Goal: Task Accomplishment & Management: Manage account settings

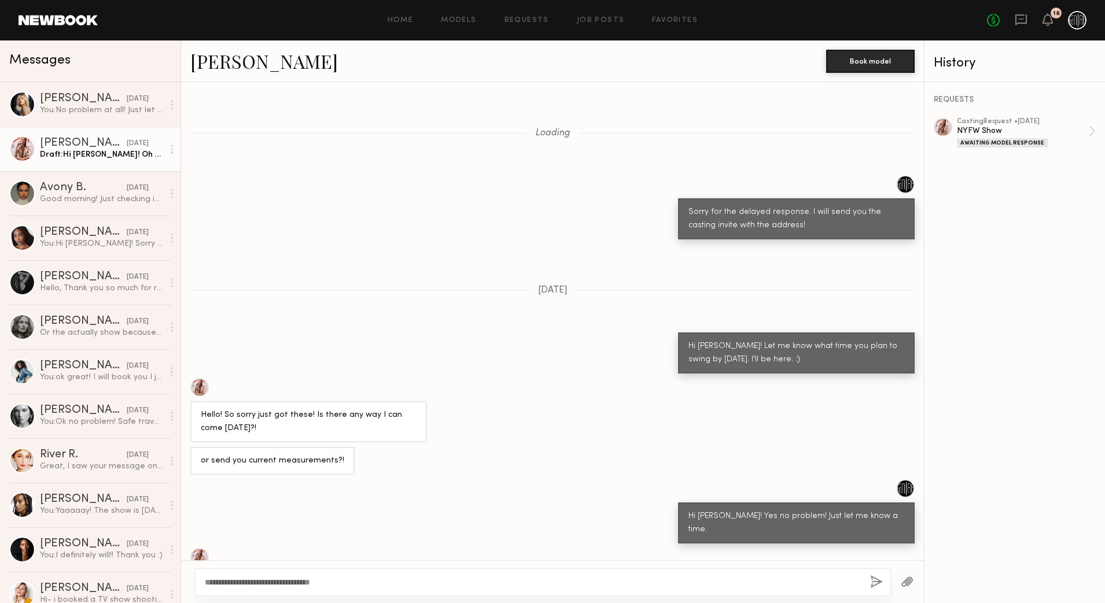
scroll to position [429, 0]
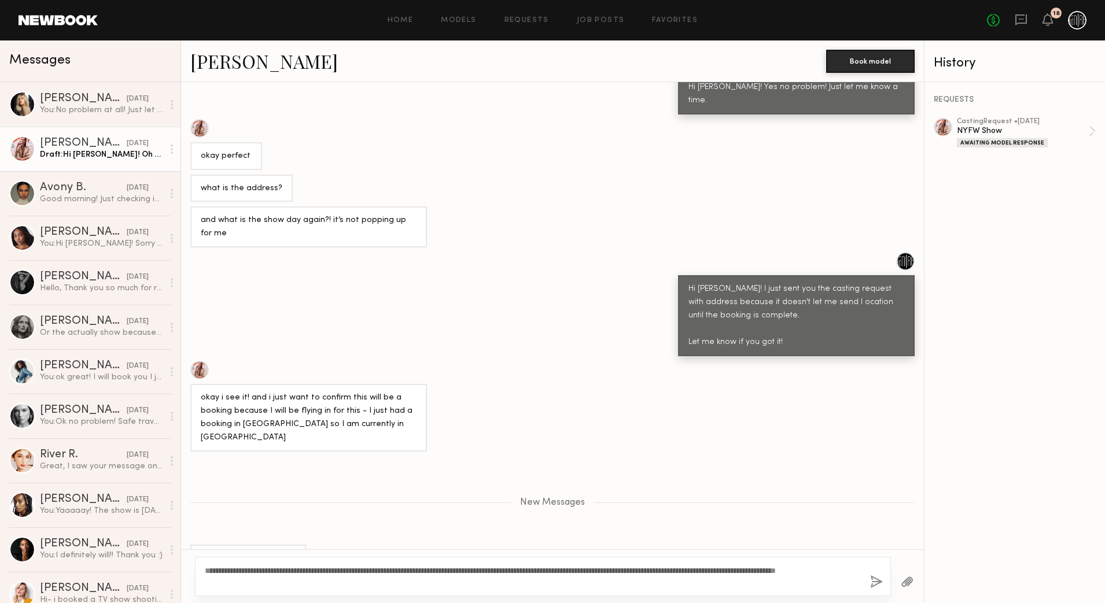
type textarea "**********"
click at [877, 579] on button "button" at bounding box center [876, 582] width 13 height 14
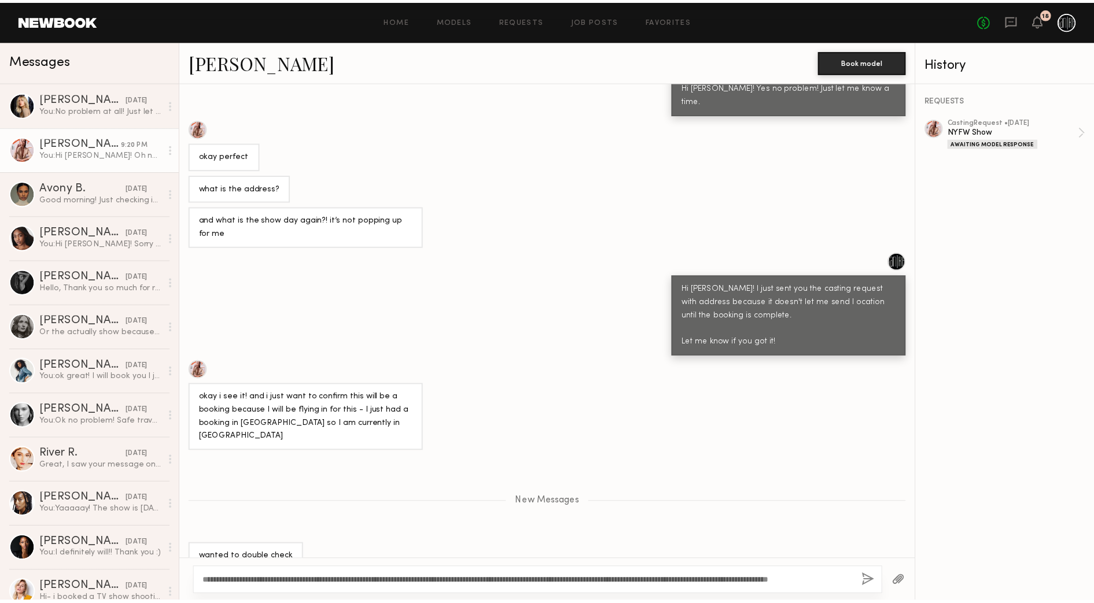
scroll to position [501, 0]
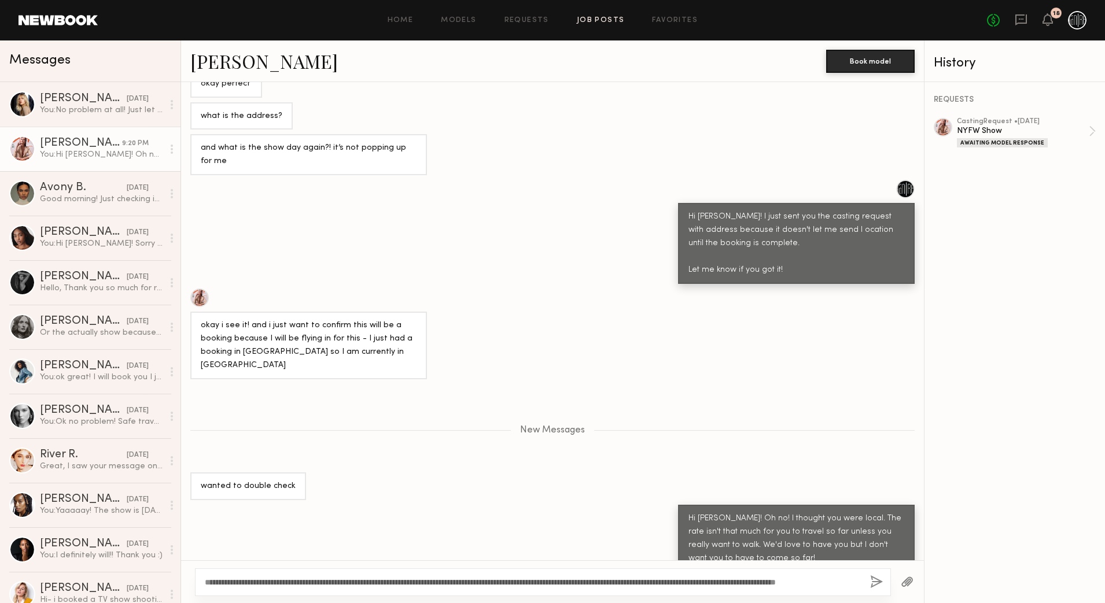
click at [605, 17] on link "Job Posts" at bounding box center [601, 21] width 48 height 8
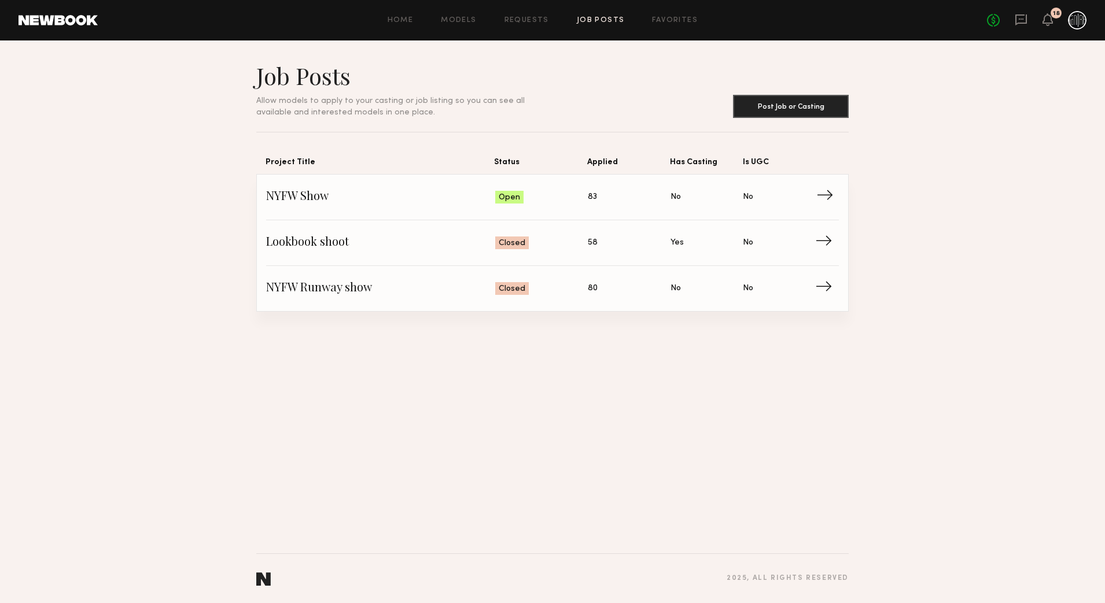
click at [499, 198] on span "Open" at bounding box center [509, 198] width 21 height 12
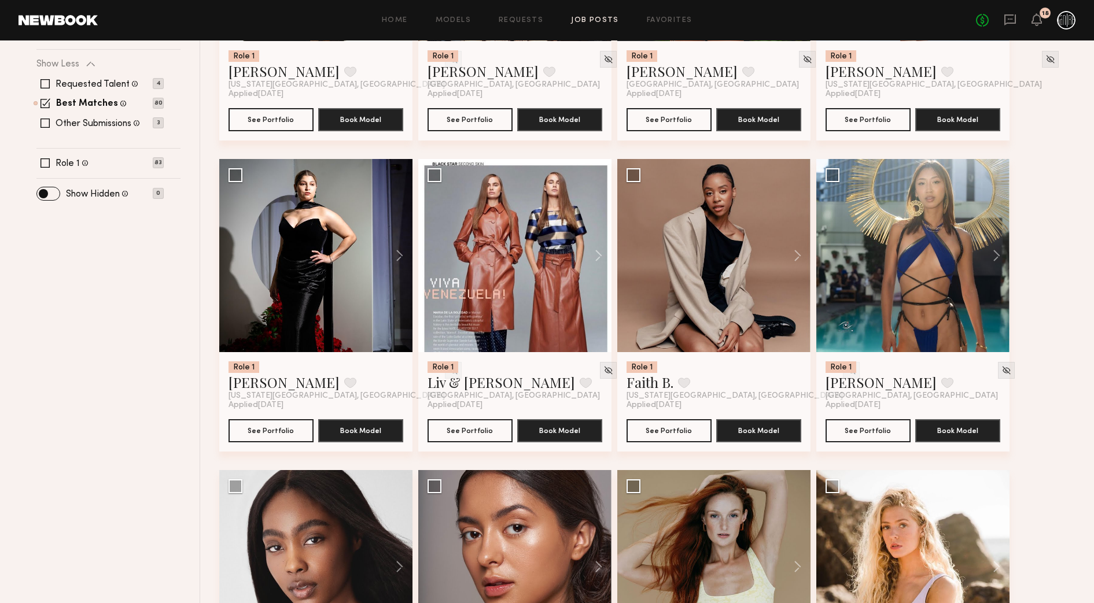
scroll to position [361, 0]
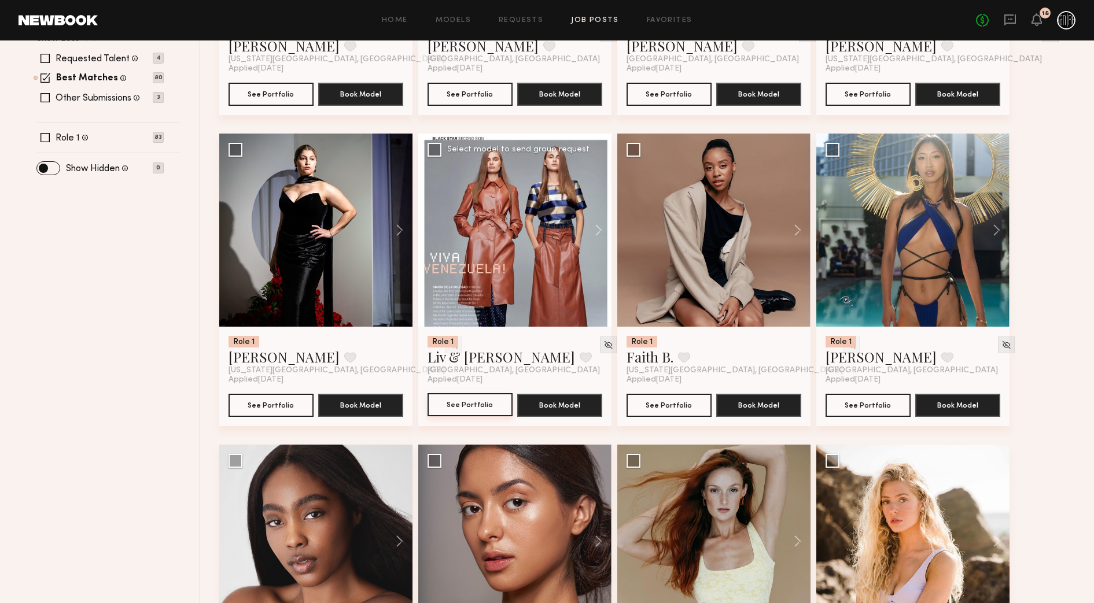
click at [478, 409] on button "See Portfolio" at bounding box center [469, 404] width 85 height 23
click at [511, 237] on div at bounding box center [514, 230] width 193 height 193
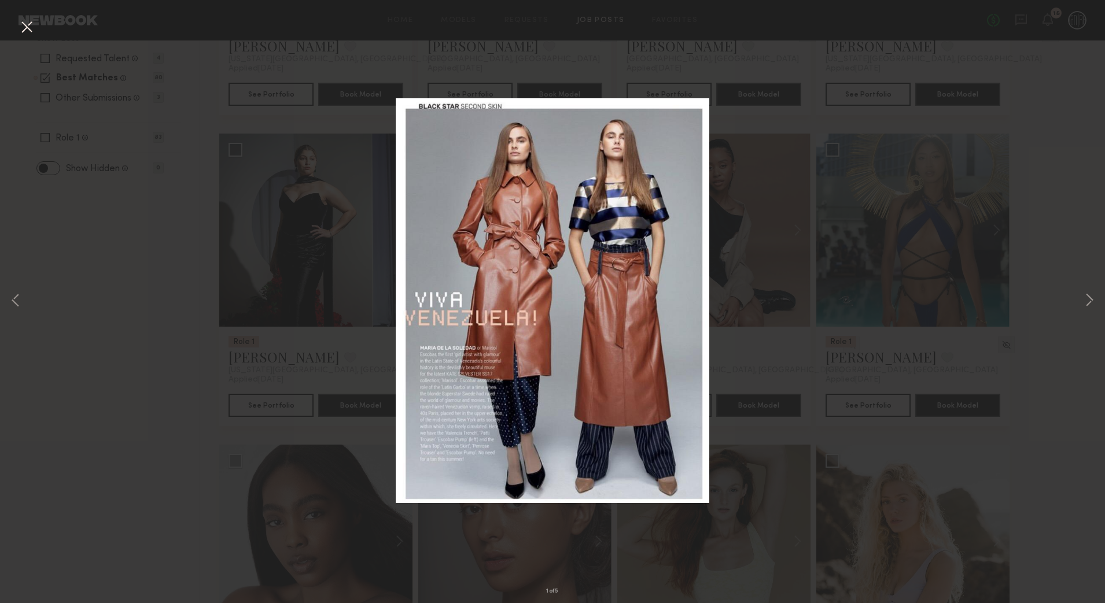
click at [829, 177] on div "1 of 5" at bounding box center [552, 301] width 1105 height 603
click at [1034, 156] on div "1 of 5" at bounding box center [552, 301] width 1105 height 603
click at [32, 21] on button at bounding box center [26, 27] width 19 height 21
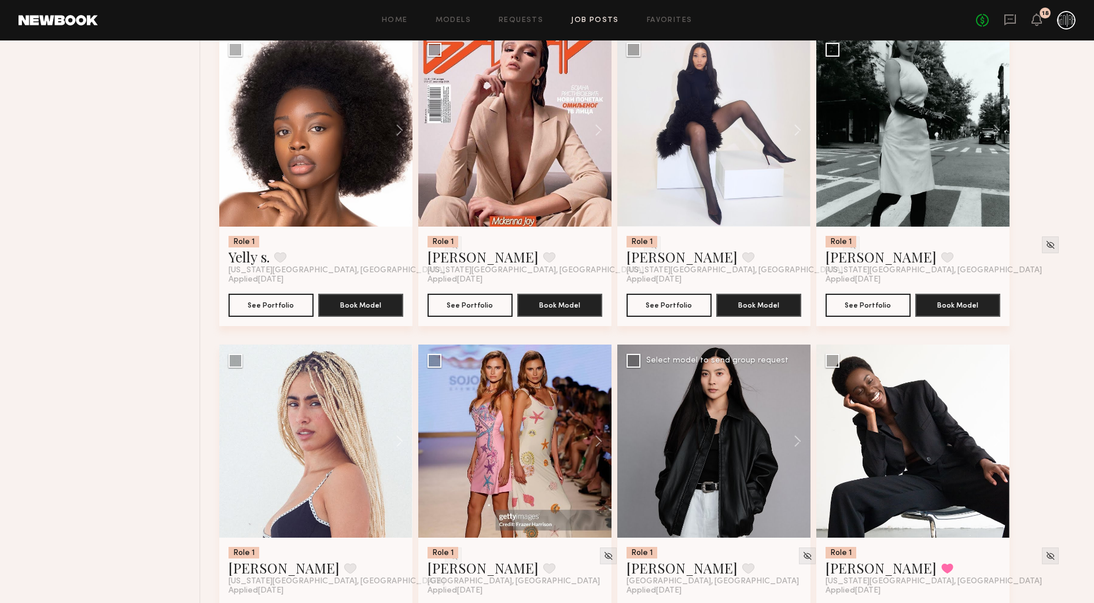
scroll to position [1084, 0]
click at [521, 478] on div at bounding box center [514, 440] width 193 height 193
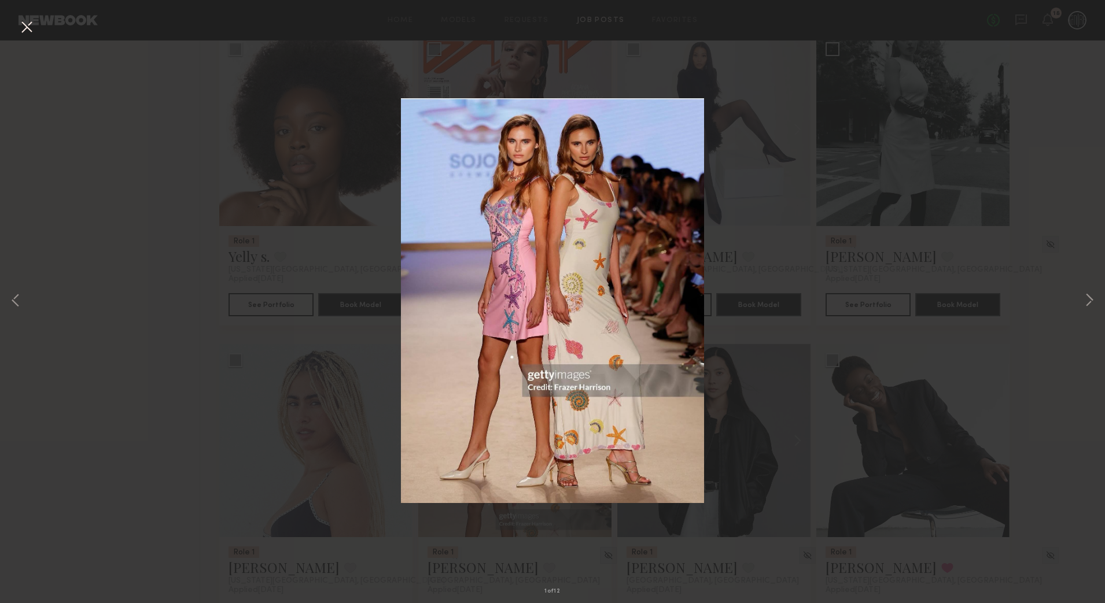
click at [1079, 298] on div "1 of 12" at bounding box center [552, 301] width 1105 height 603
click at [1086, 297] on button at bounding box center [1089, 301] width 14 height 482
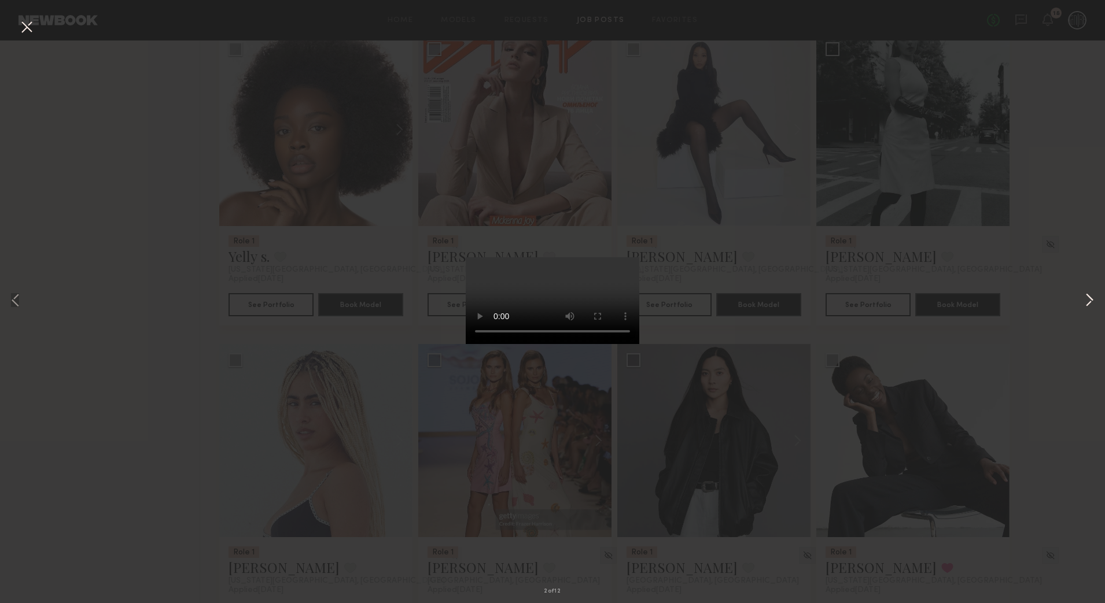
click at [1087, 297] on button at bounding box center [1089, 301] width 14 height 482
click at [28, 35] on button at bounding box center [26, 27] width 19 height 21
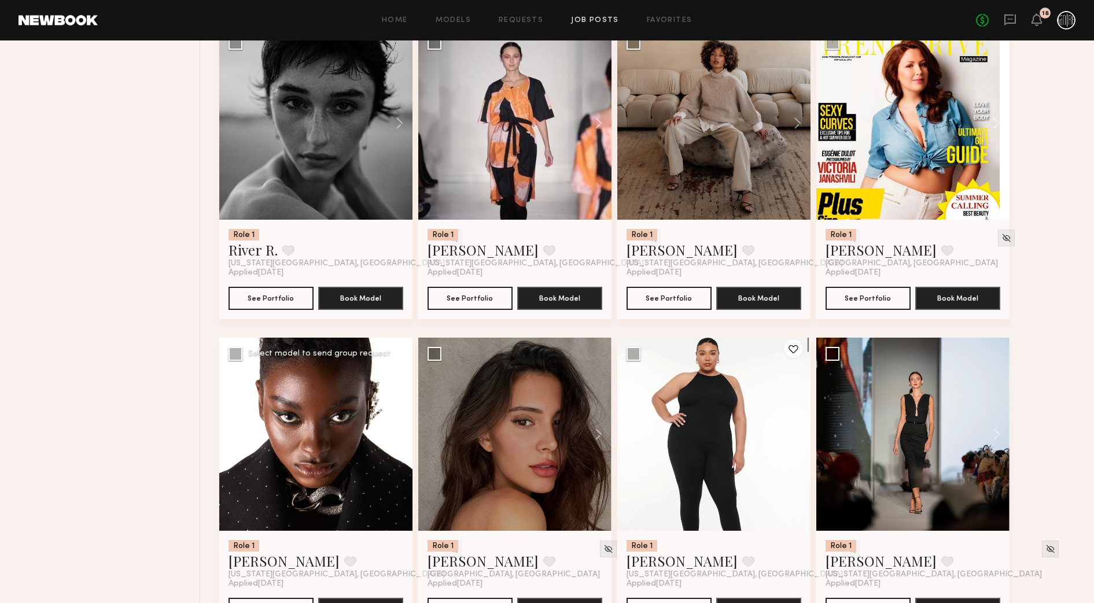
scroll to position [2313, 0]
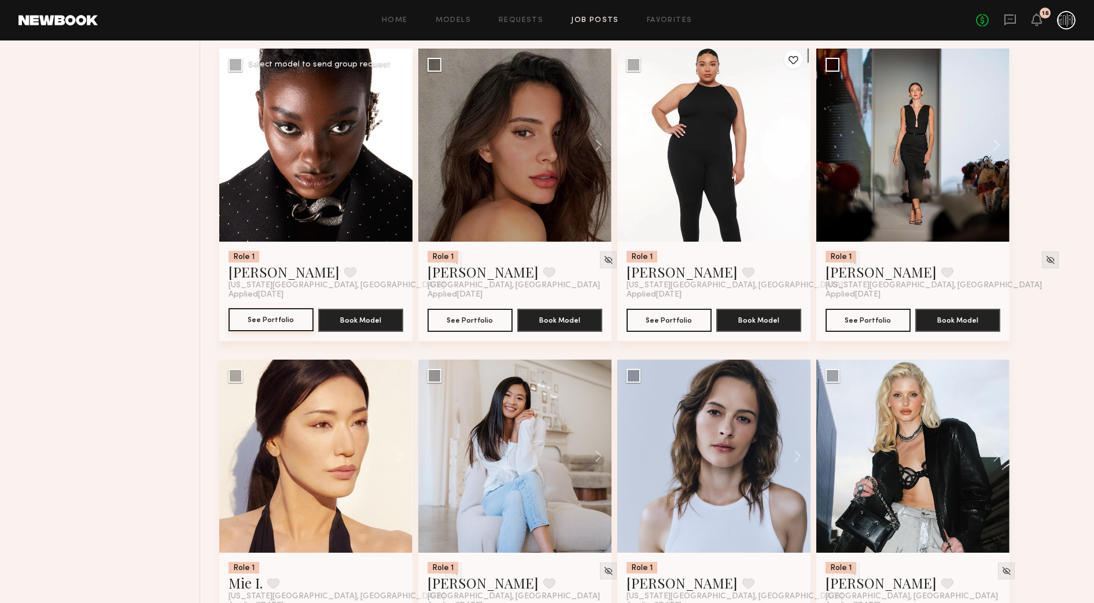
click at [292, 327] on button "See Portfolio" at bounding box center [270, 319] width 85 height 23
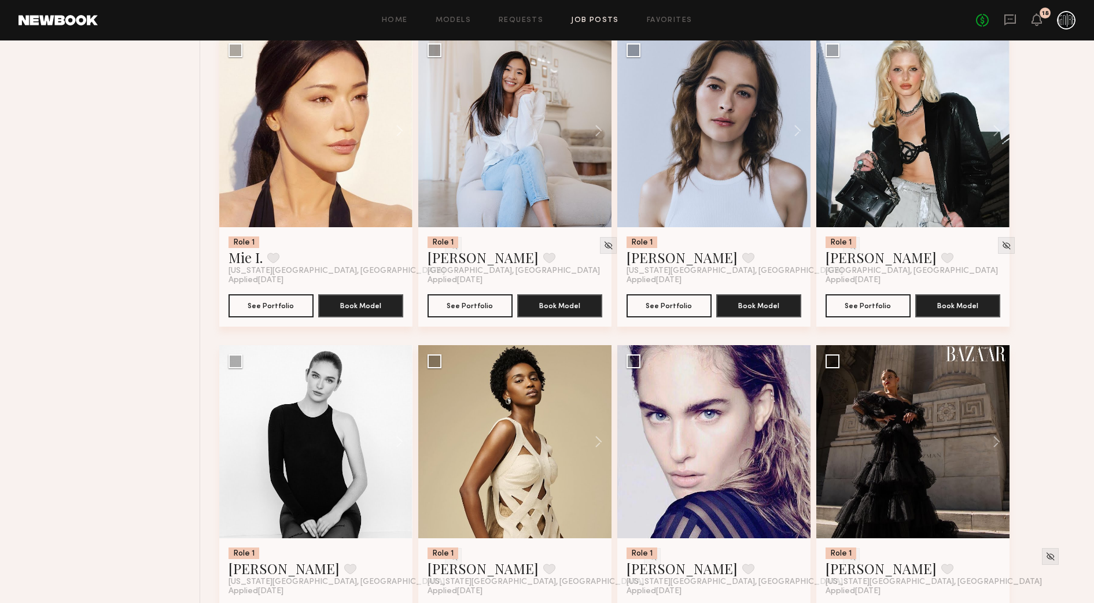
scroll to position [2675, 0]
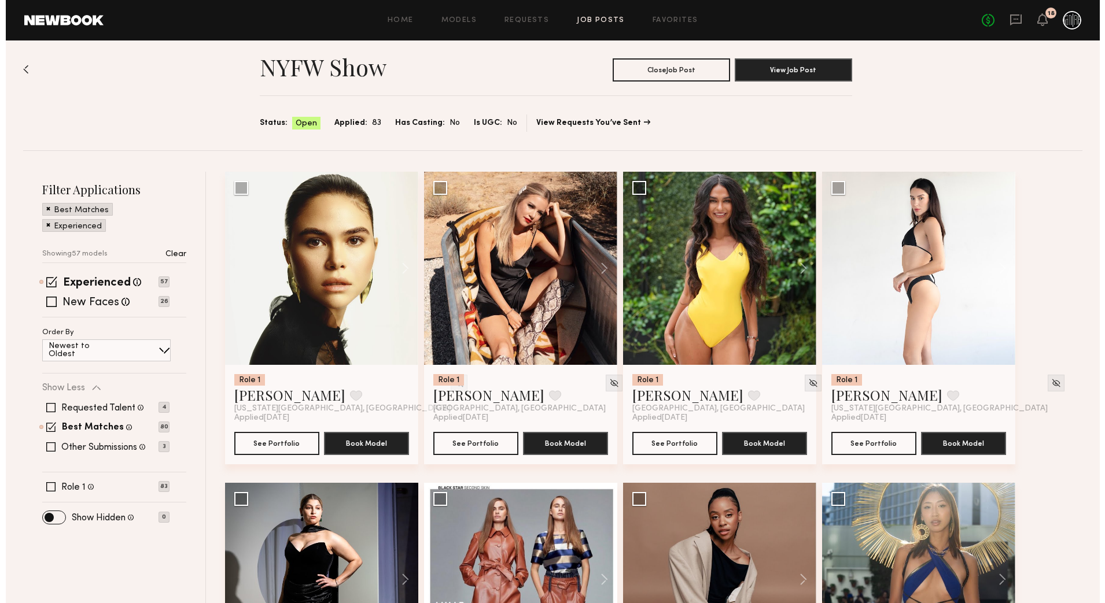
scroll to position [0, 0]
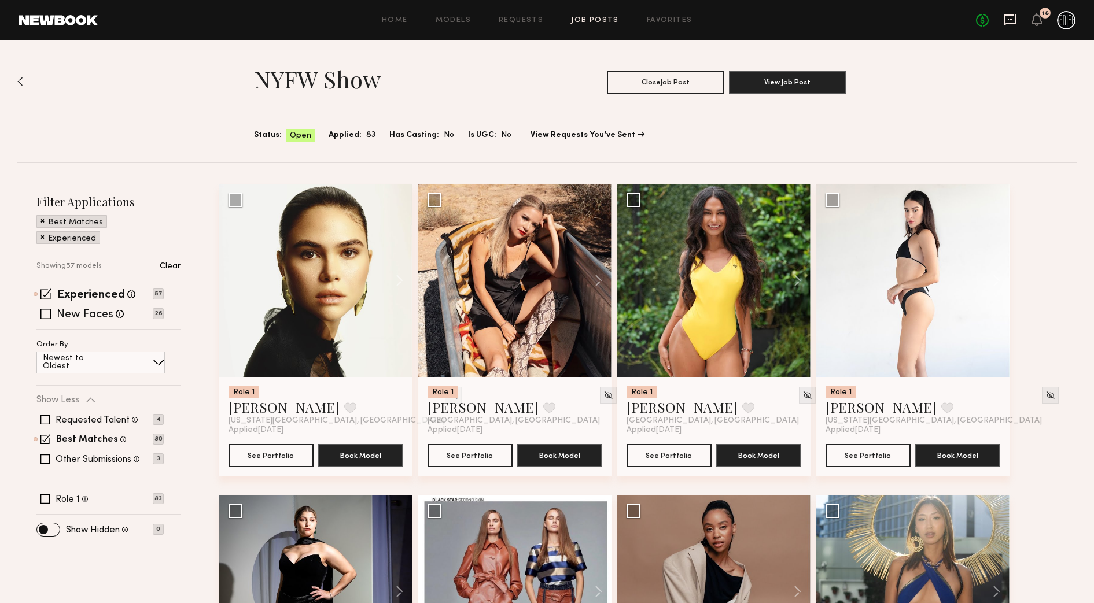
click at [1016, 19] on icon at bounding box center [1010, 19] width 12 height 11
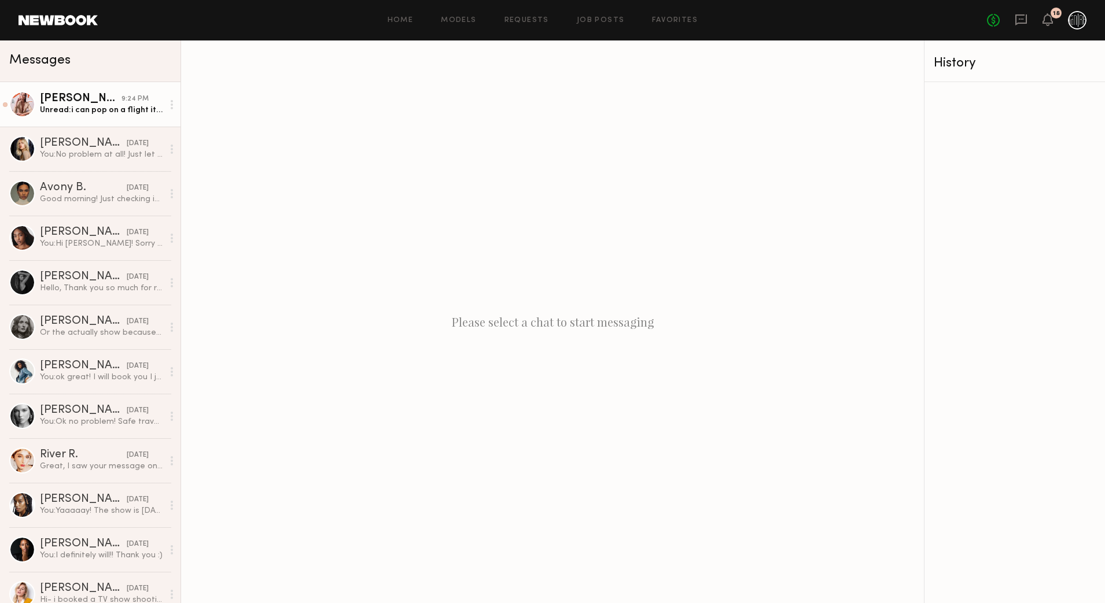
click at [101, 112] on div "Unread: i can pop on a flight it’s fast and easy i just want to be sure because…" at bounding box center [101, 110] width 123 height 11
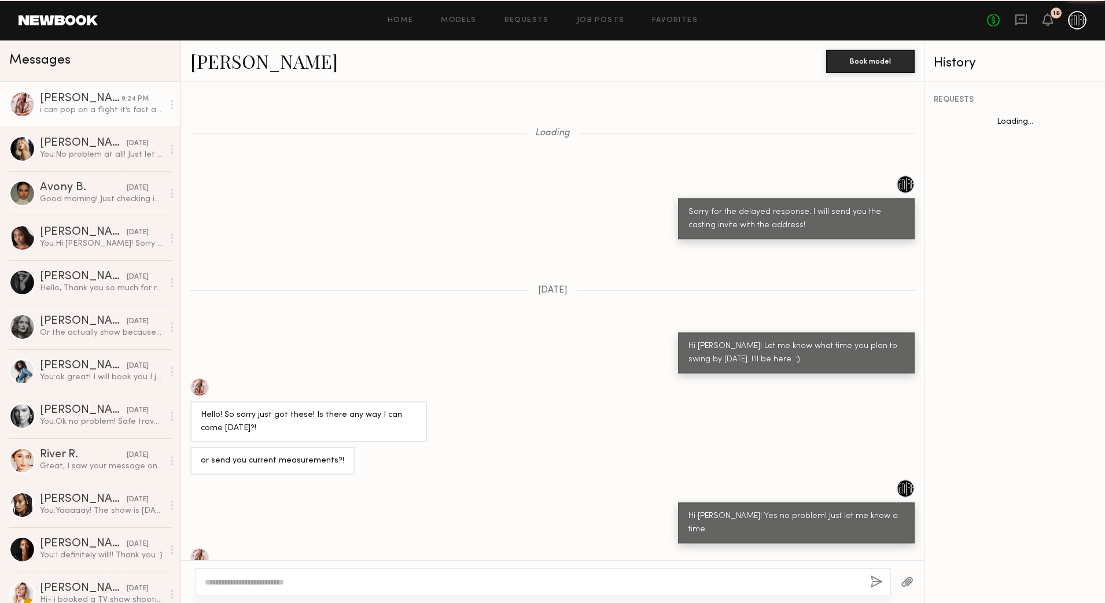
scroll to position [627, 0]
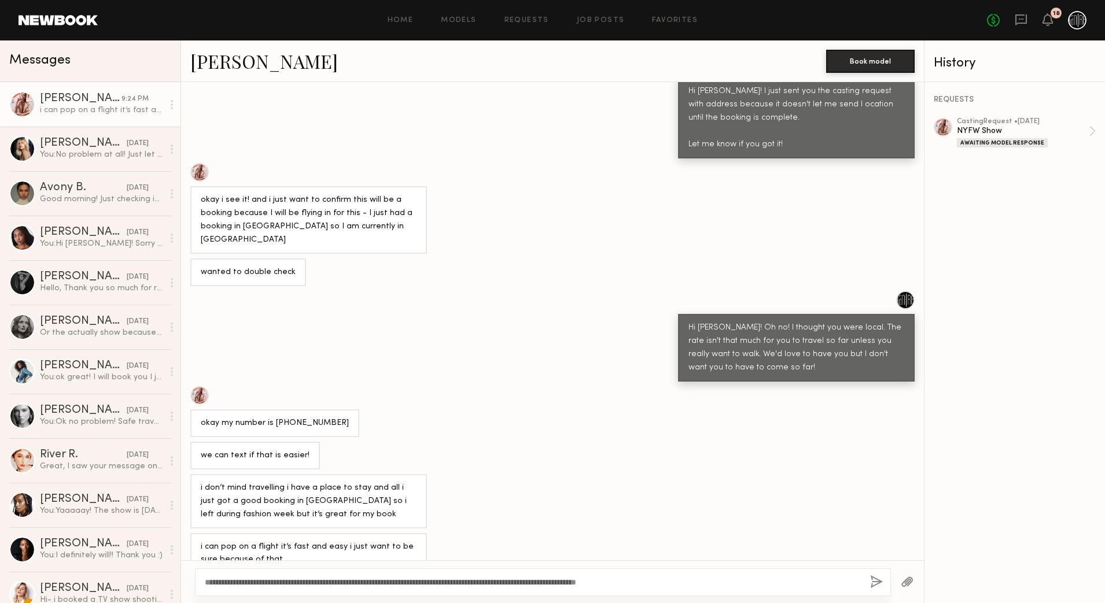
click at [412, 581] on textarea "**********" at bounding box center [533, 583] width 656 height 12
click at [731, 580] on textarea "**********" at bounding box center [533, 583] width 656 height 12
type textarea "**********"
click at [878, 583] on button "button" at bounding box center [876, 582] width 13 height 14
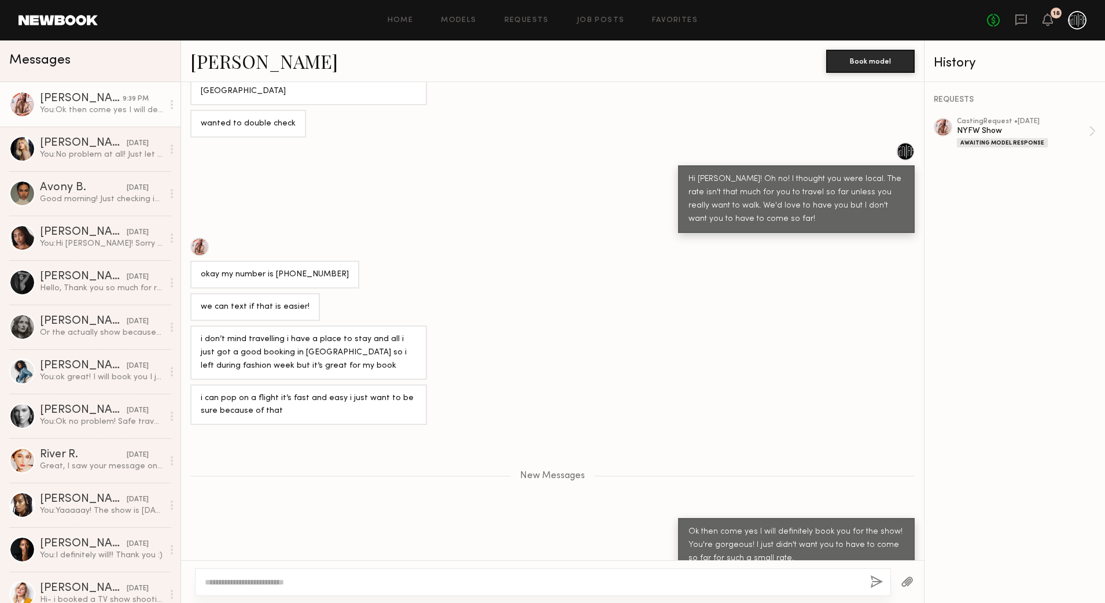
click at [264, 65] on link "[PERSON_NAME]" at bounding box center [263, 61] width 147 height 25
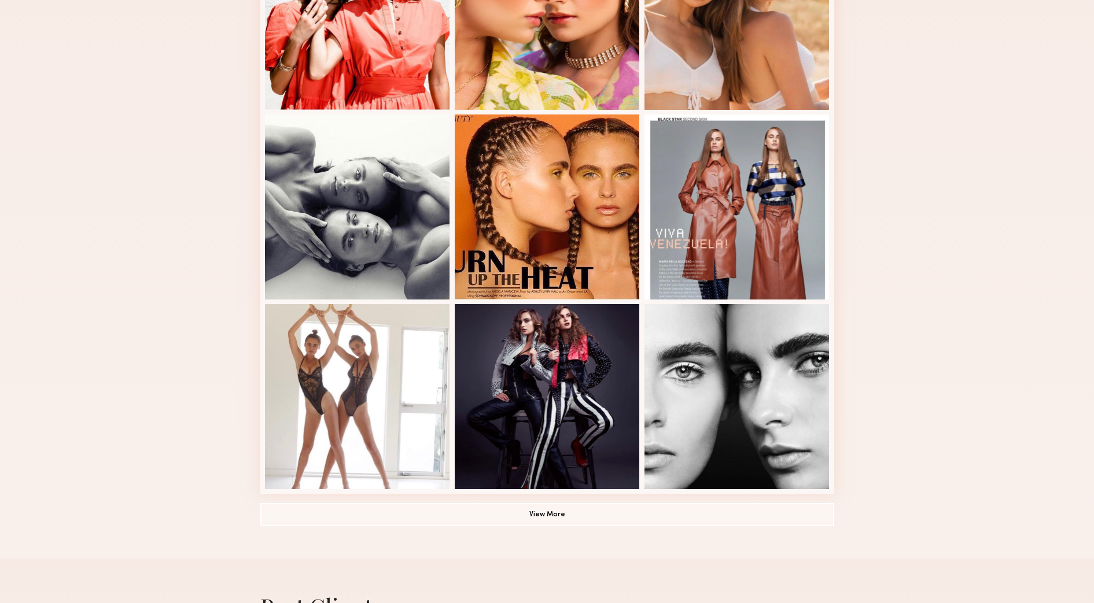
scroll to position [556, 0]
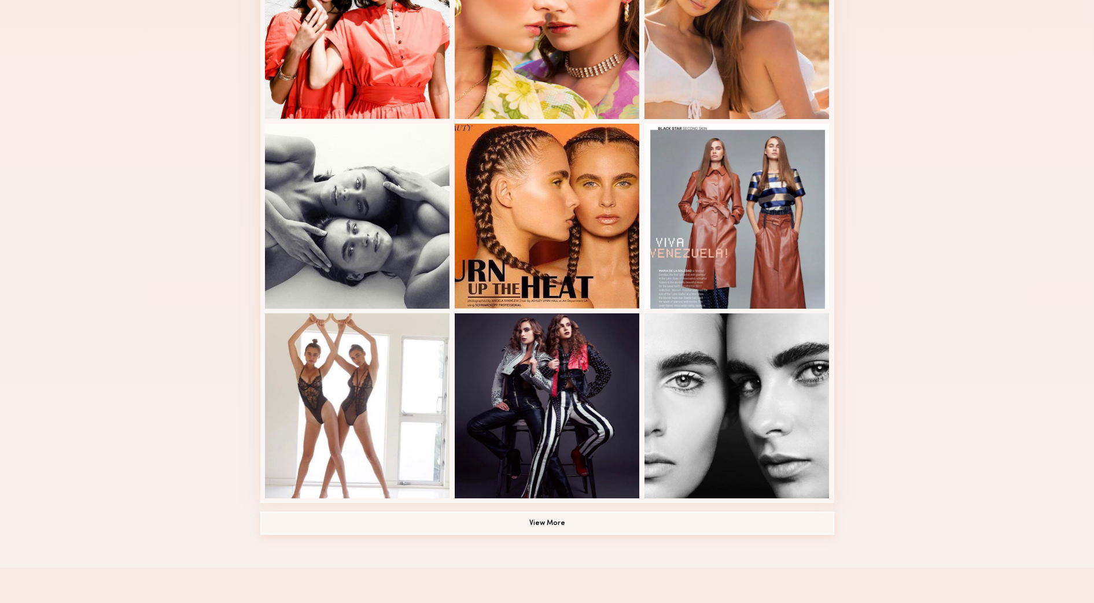
click at [558, 524] on button "View More" at bounding box center [547, 523] width 574 height 23
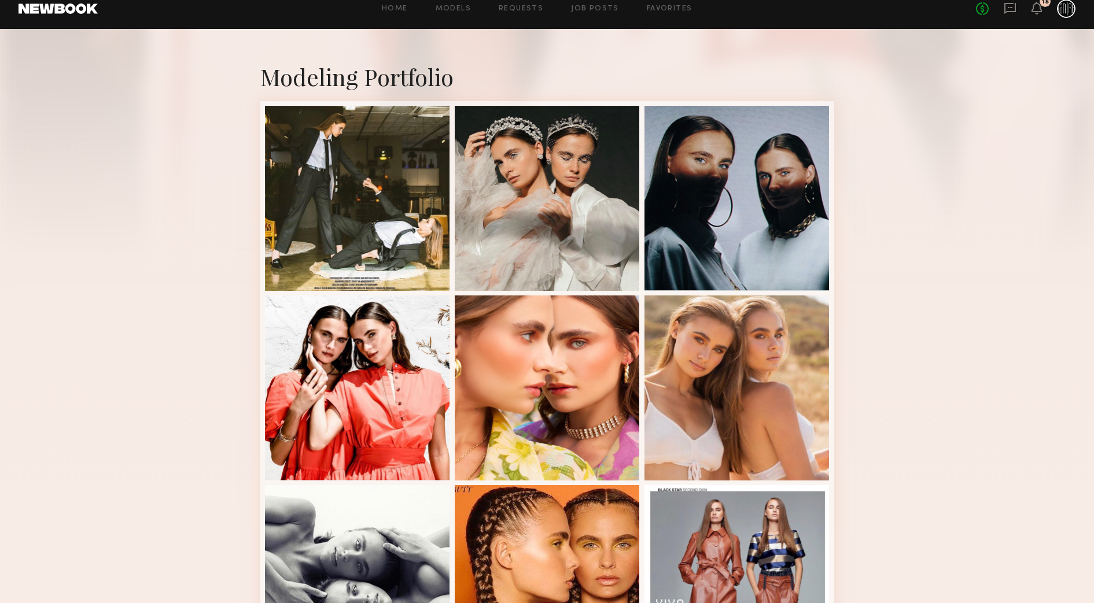
scroll to position [0, 0]
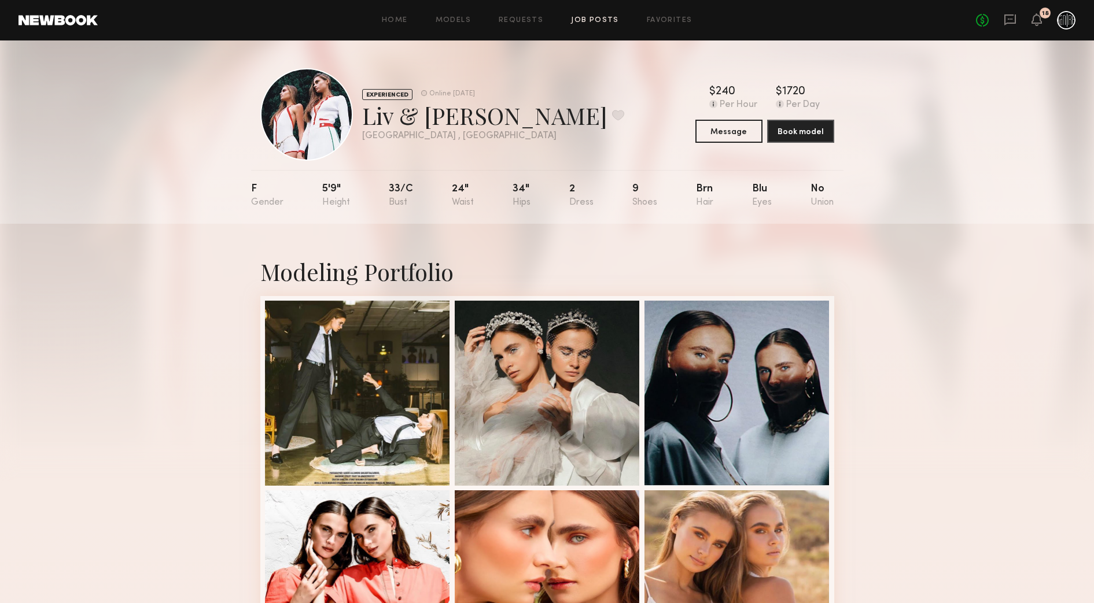
click at [608, 21] on link "Job Posts" at bounding box center [595, 21] width 48 height 8
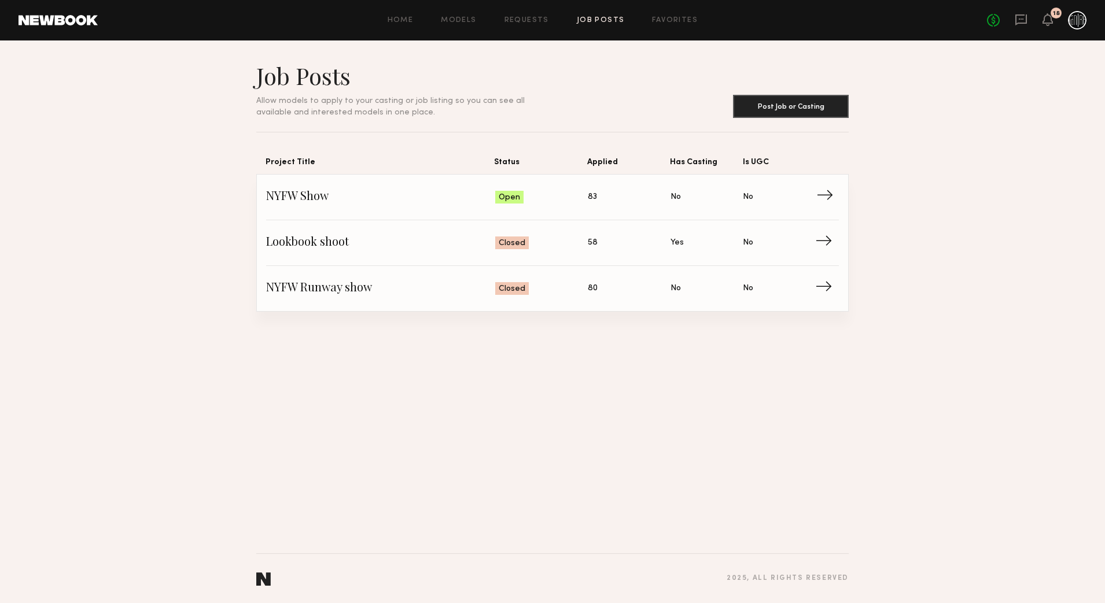
click at [598, 196] on span "Applied: 83" at bounding box center [629, 197] width 83 height 17
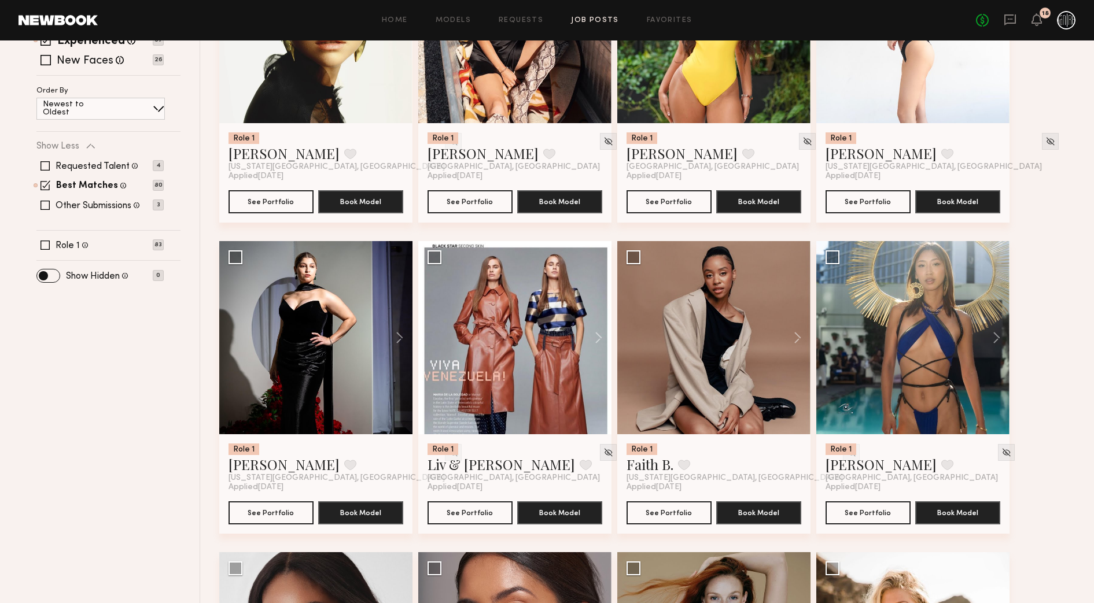
scroll to position [289, 0]
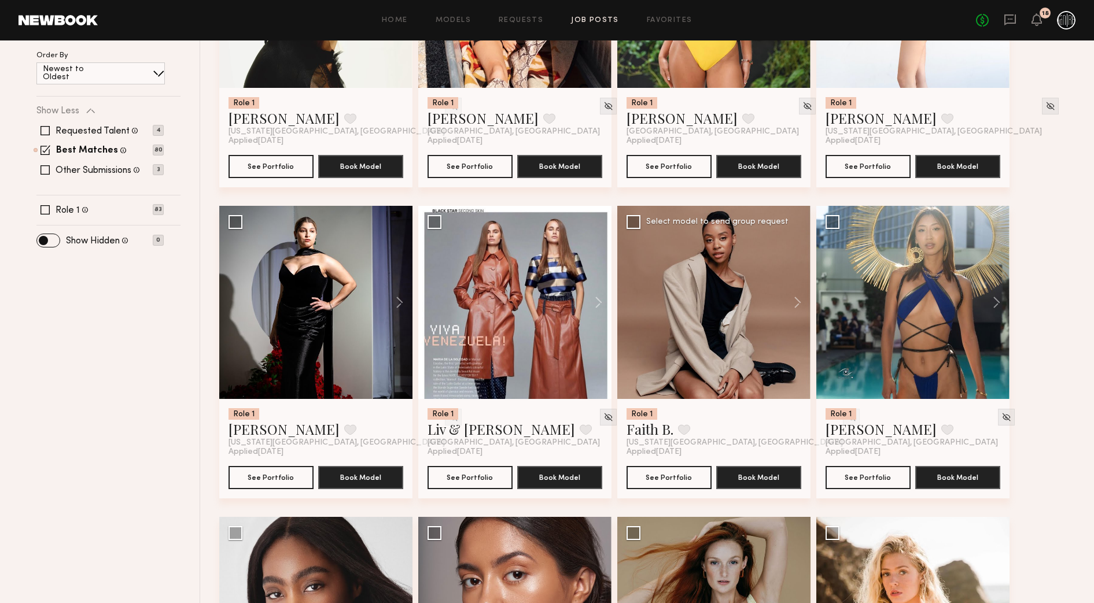
click at [676, 497] on div "Role 1 Faith B. Favorite New York City, NY Applied 09/12/2025 See Portfolio Boo…" at bounding box center [713, 448] width 193 height 99
click at [674, 490] on div "Role 1 Faith B. Favorite New York City, NY Applied 09/12/2025 See Portfolio Boo…" at bounding box center [713, 448] width 193 height 99
click at [673, 479] on button "See Portfolio" at bounding box center [668, 477] width 85 height 23
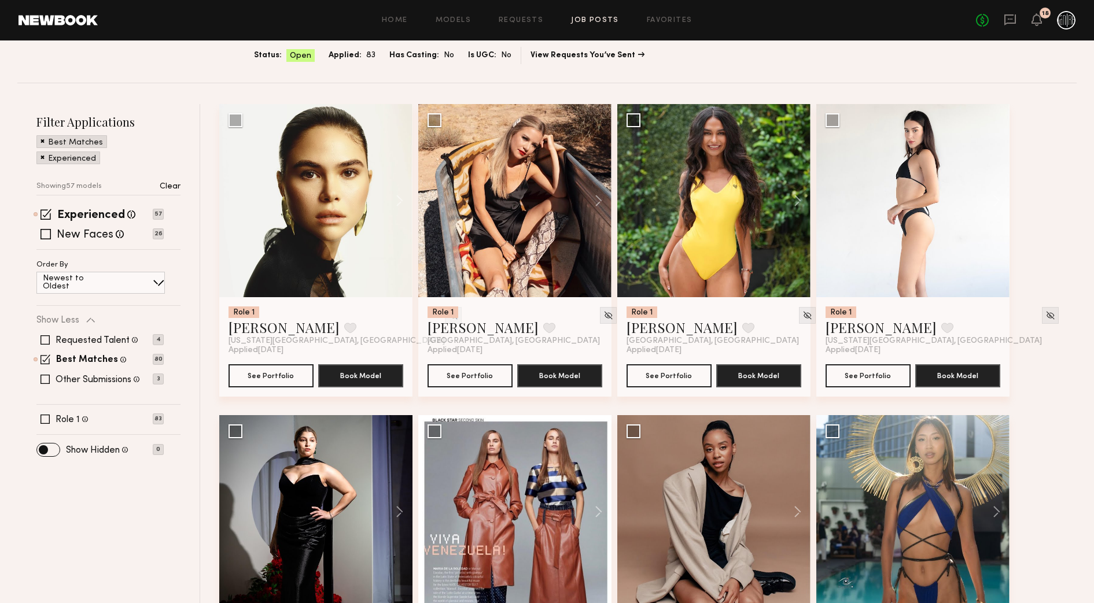
scroll to position [72, 0]
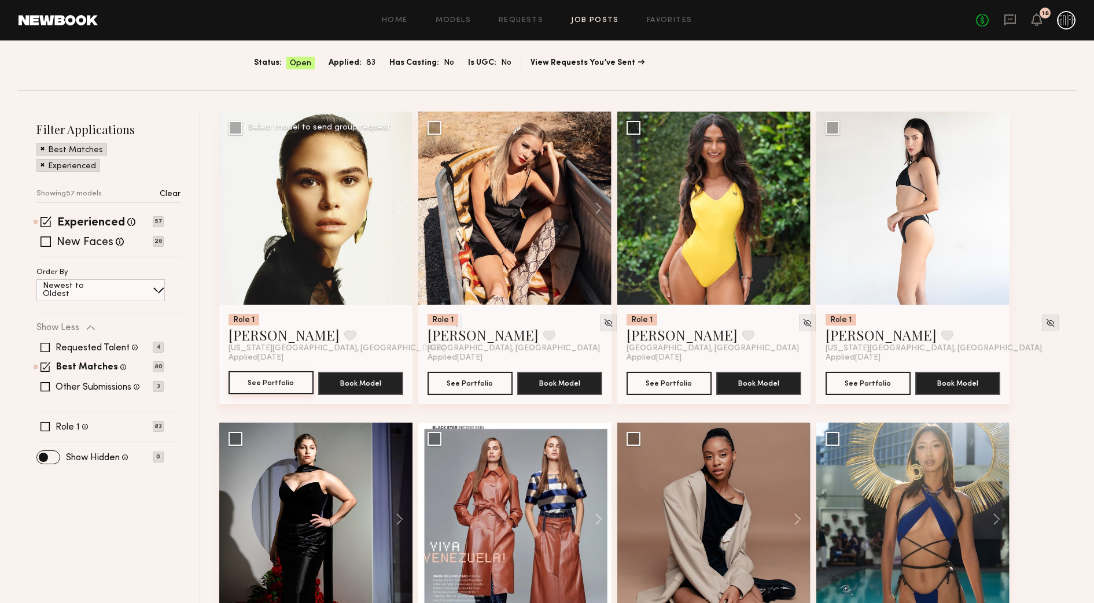
click at [282, 371] on button "See Portfolio" at bounding box center [270, 382] width 85 height 23
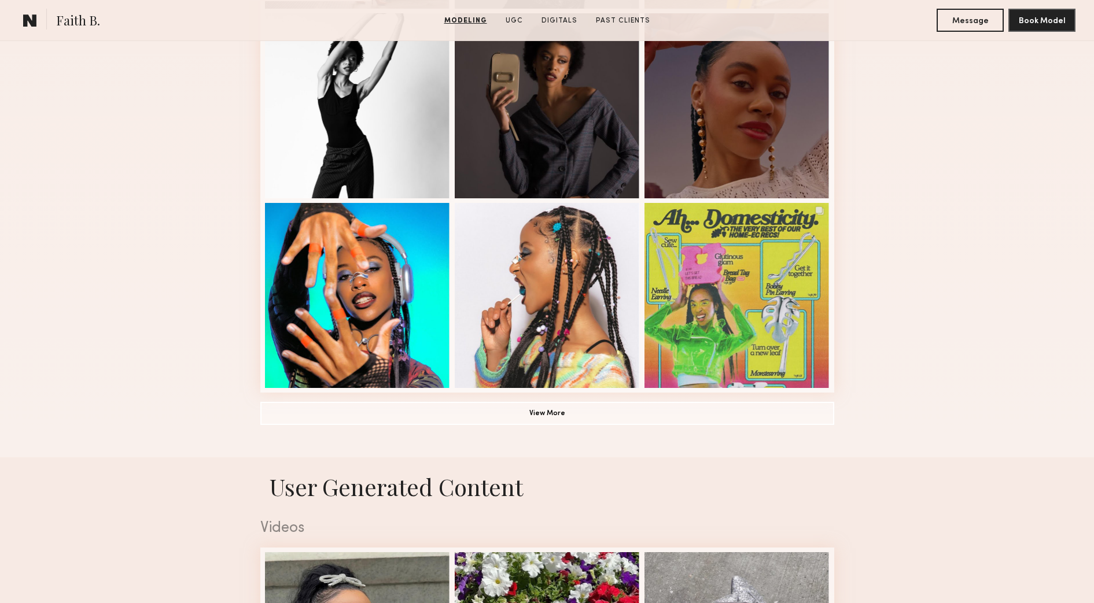
scroll to position [795, 0]
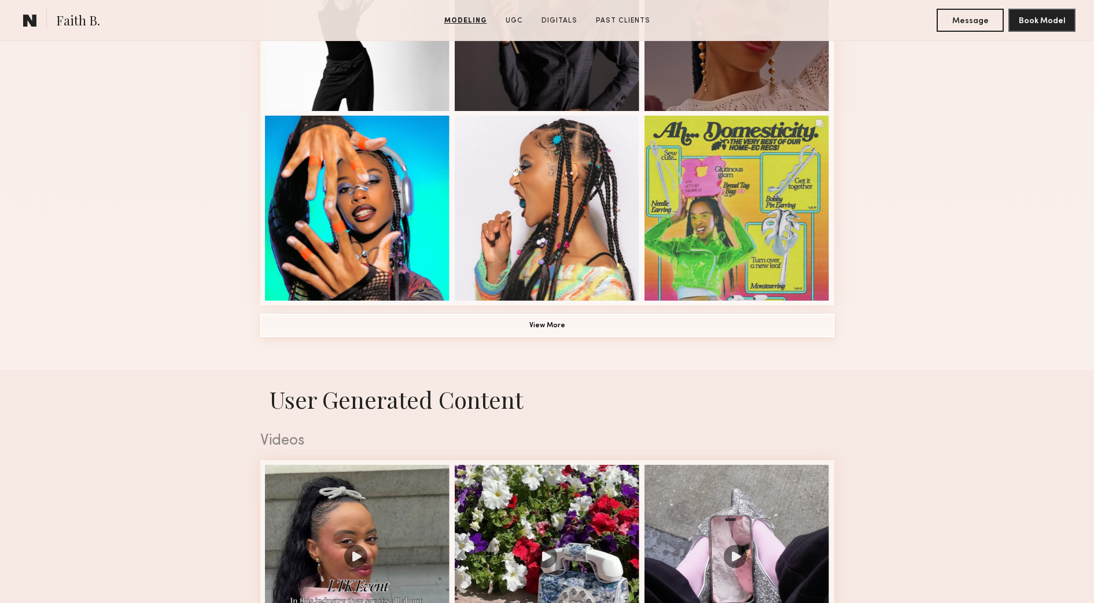
click at [544, 324] on button "View More" at bounding box center [547, 325] width 574 height 23
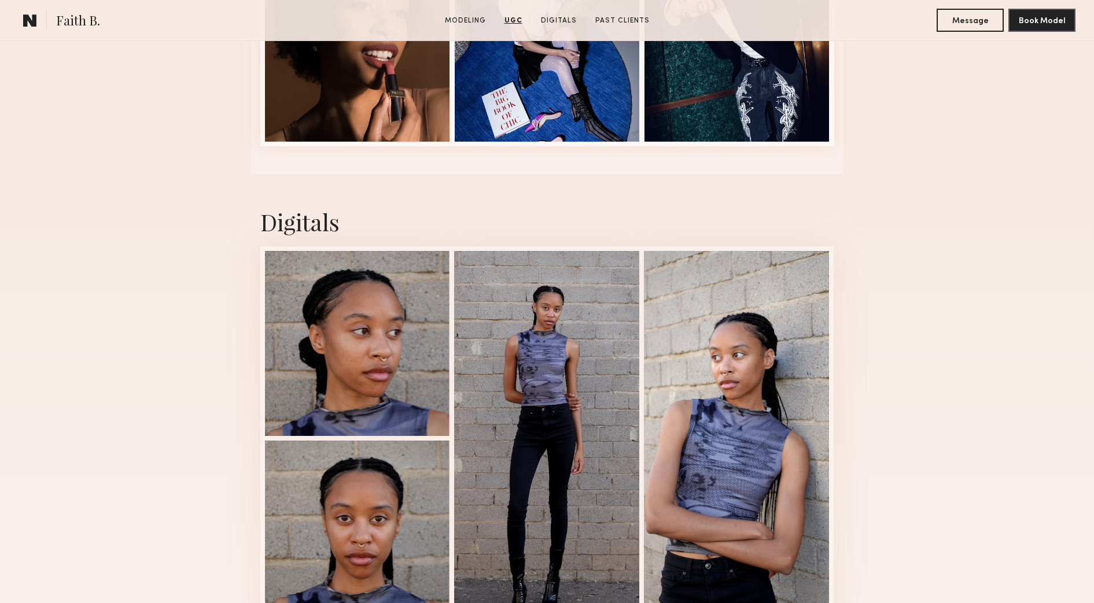
scroll to position [3542, 0]
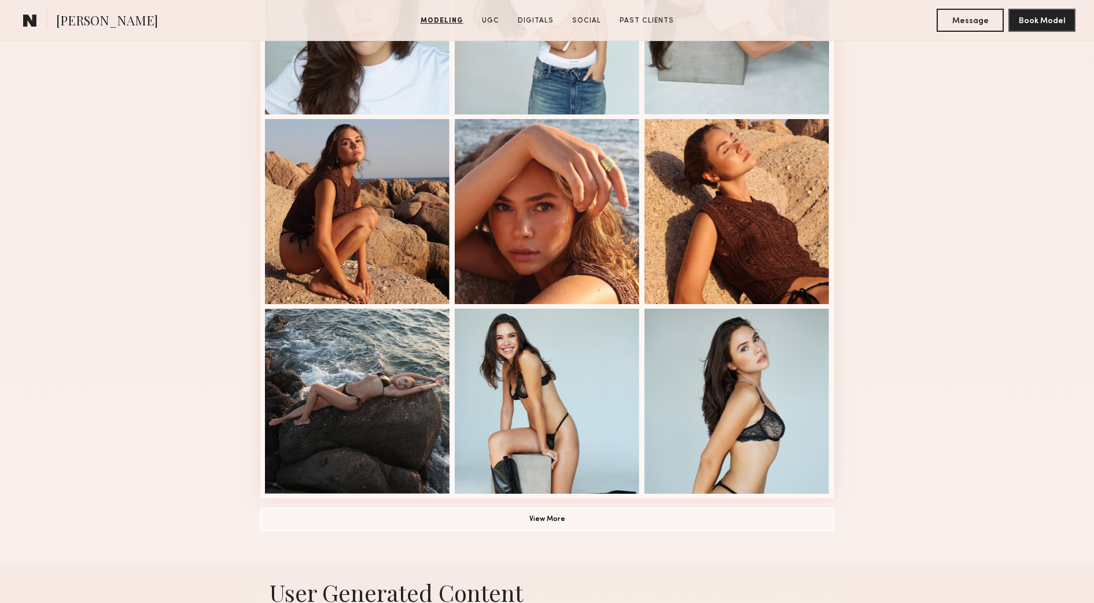
scroll to position [868, 0]
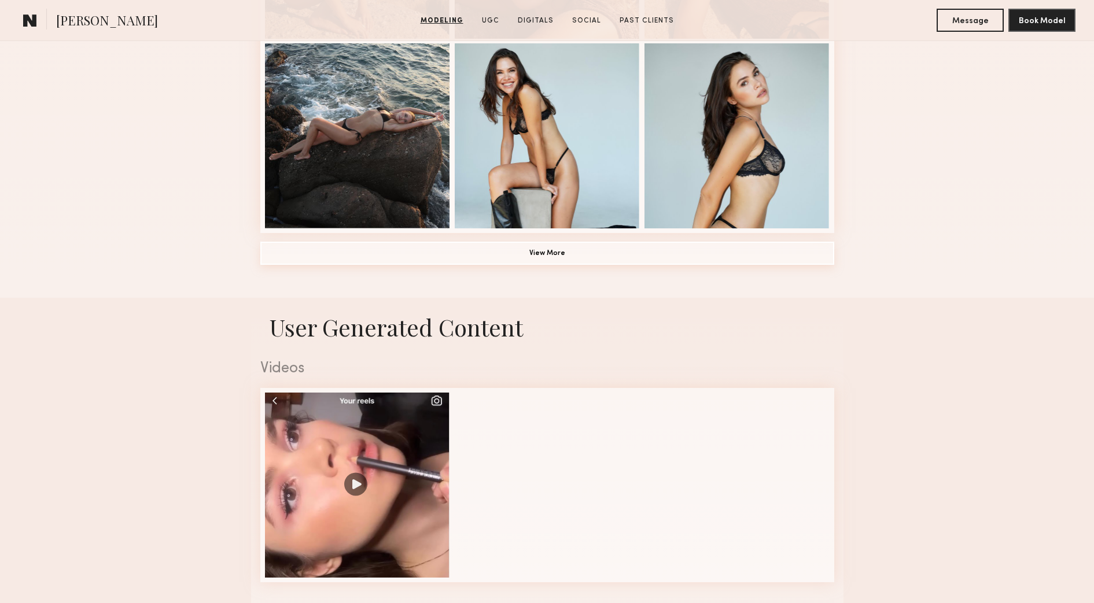
click at [573, 245] on button "View More" at bounding box center [547, 253] width 574 height 23
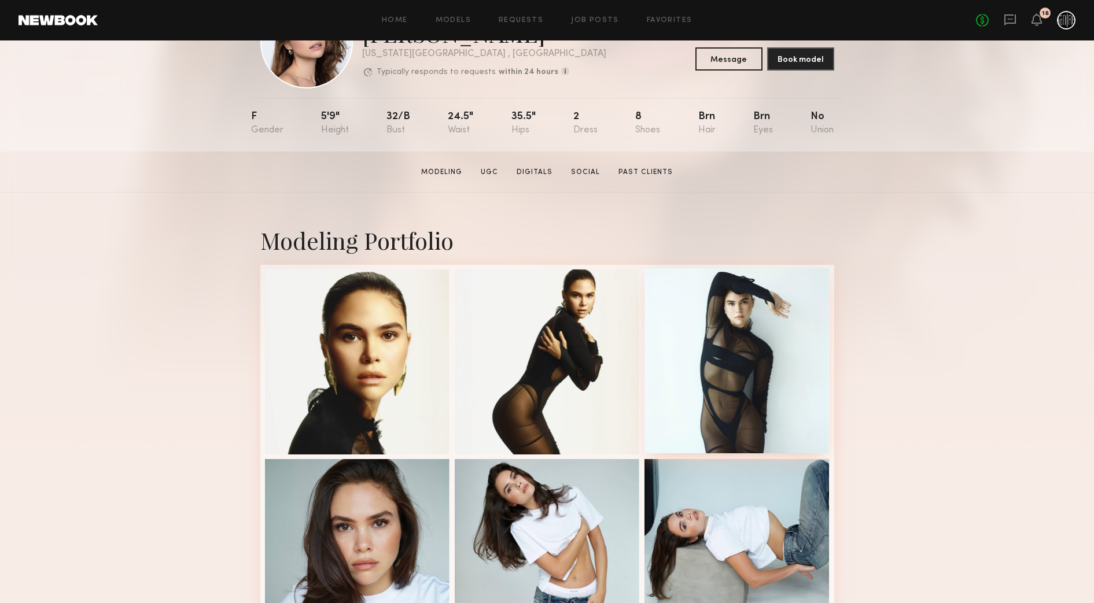
scroll to position [0, 0]
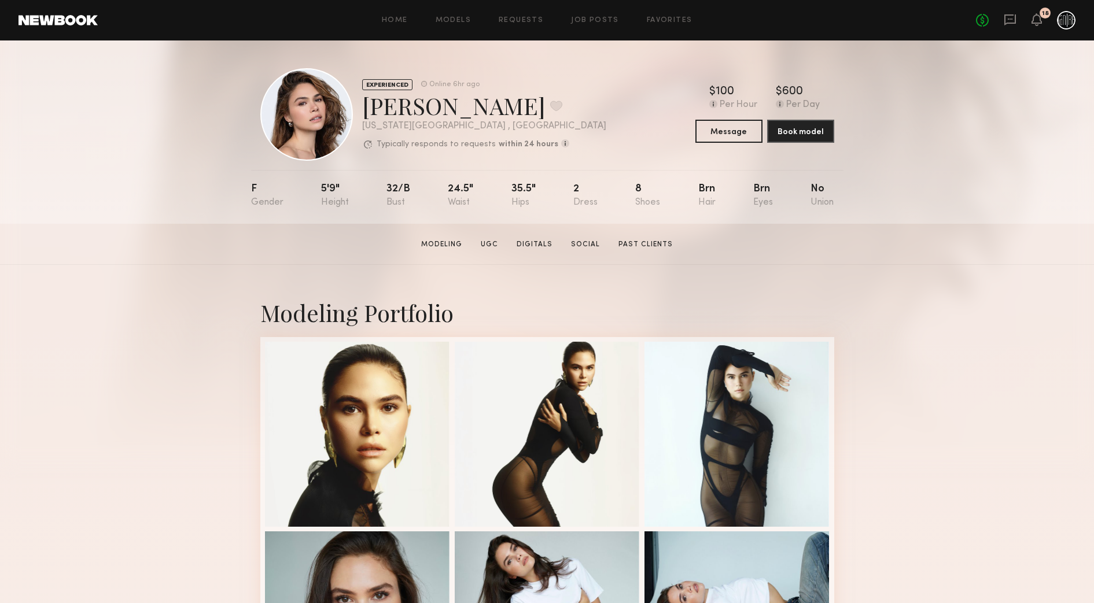
click at [401, 25] on div "Home Models Requests Job Posts Favorites Sign Out No fees up to $5,000 18" at bounding box center [586, 20] width 977 height 19
click at [401, 23] on link "Home" at bounding box center [395, 21] width 26 height 8
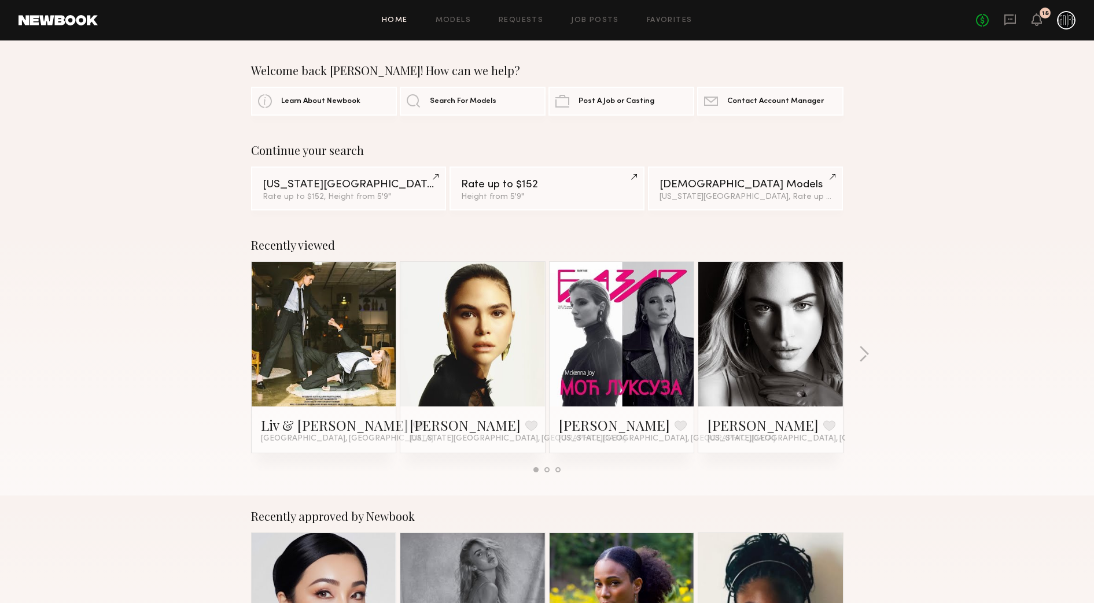
click at [349, 362] on link at bounding box center [324, 334] width 71 height 145
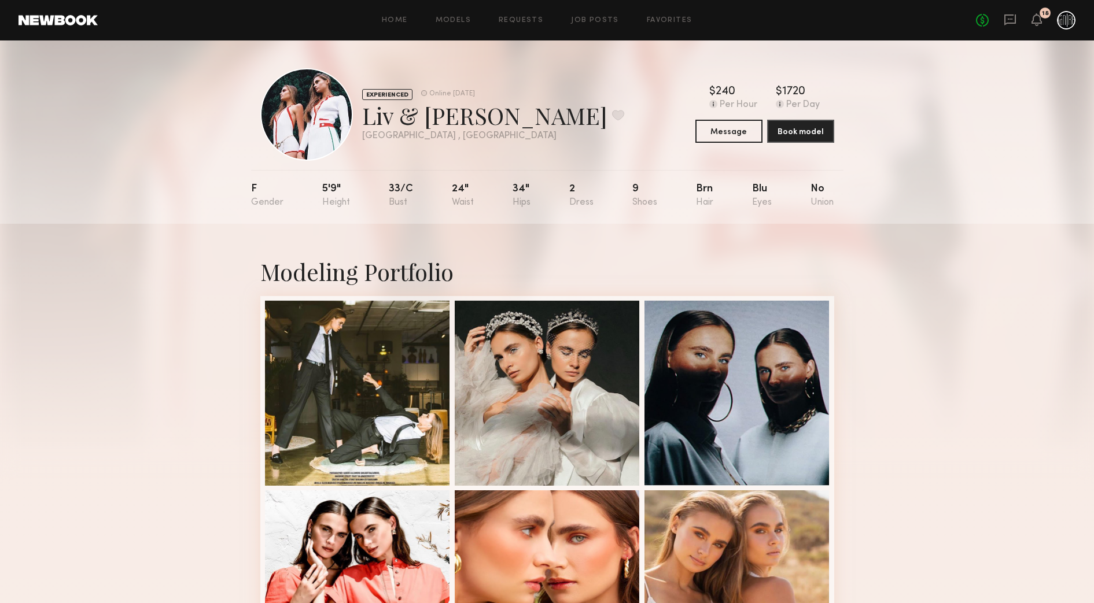
click at [1044, 21] on div "No fees up to $5,000 18" at bounding box center [1025, 20] width 99 height 19
click at [1040, 15] on div "18" at bounding box center [1044, 13] width 11 height 11
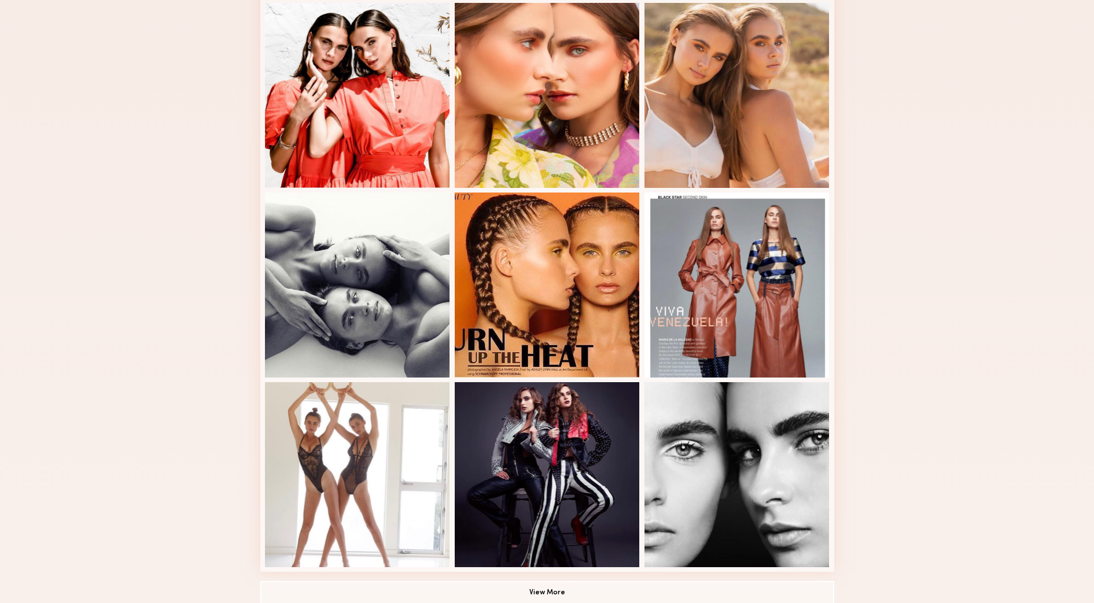
scroll to position [578, 0]
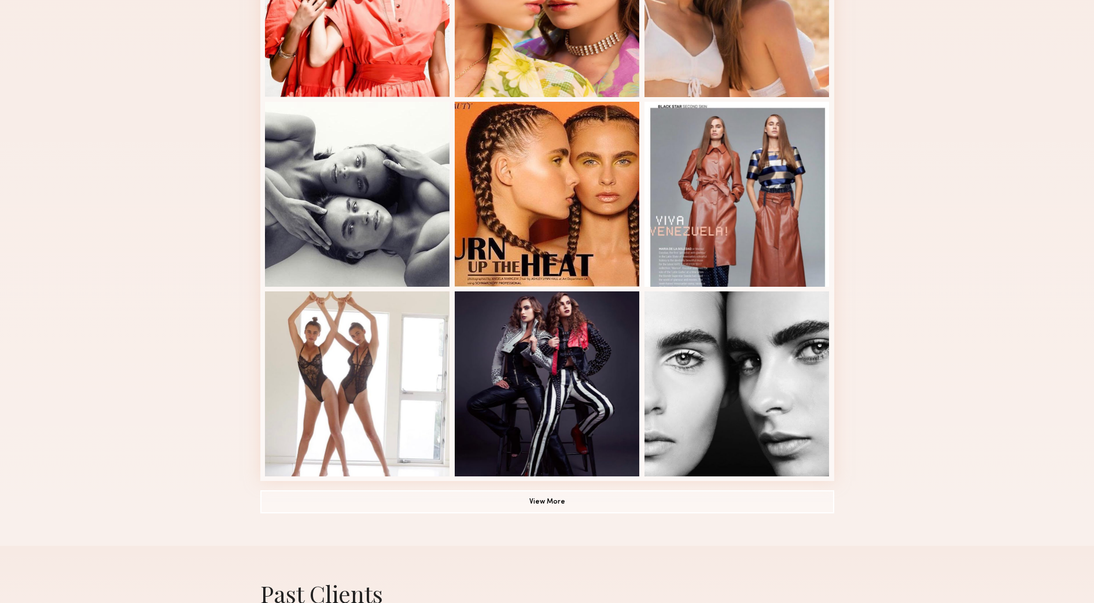
click at [593, 518] on div "Modeling Portfolio View More" at bounding box center [547, 95] width 574 height 901
click at [591, 511] on button "View More" at bounding box center [547, 501] width 574 height 23
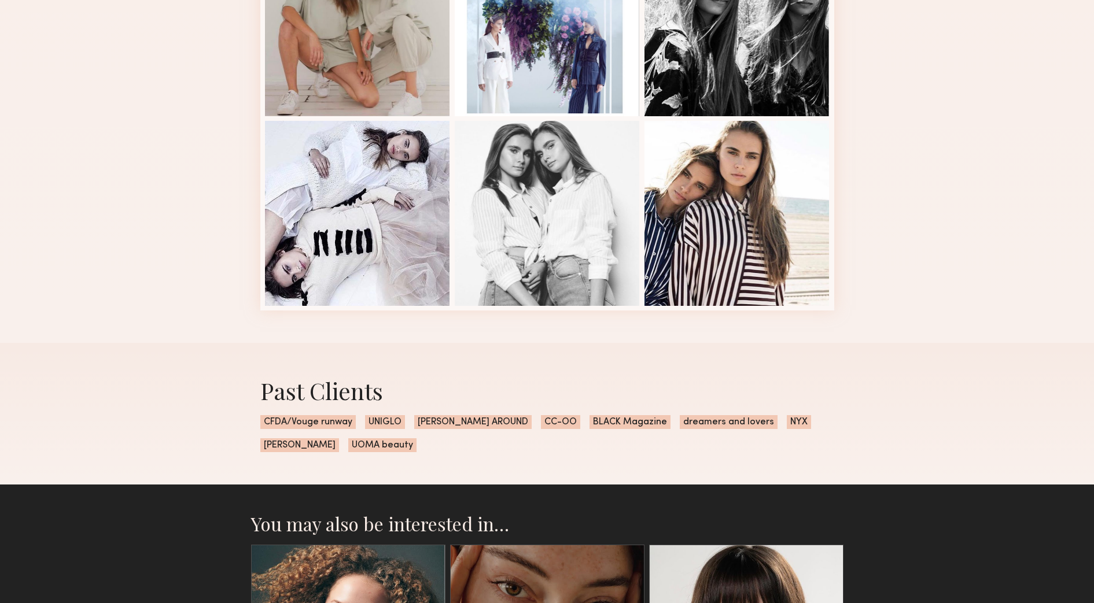
scroll to position [1500, 0]
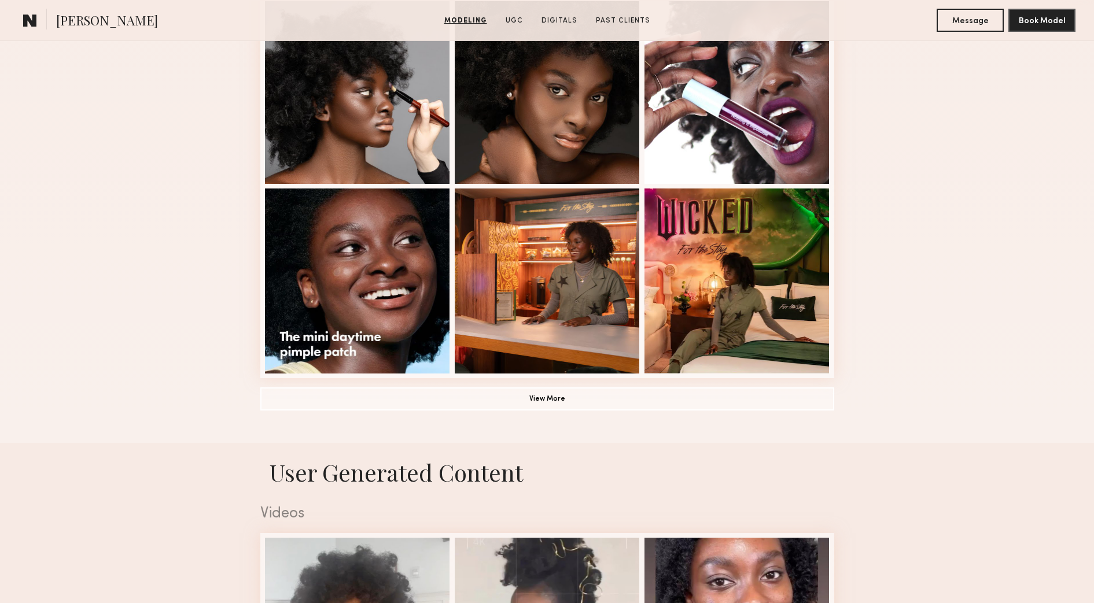
scroll to position [723, 0]
click at [724, 395] on button "View More" at bounding box center [547, 397] width 574 height 23
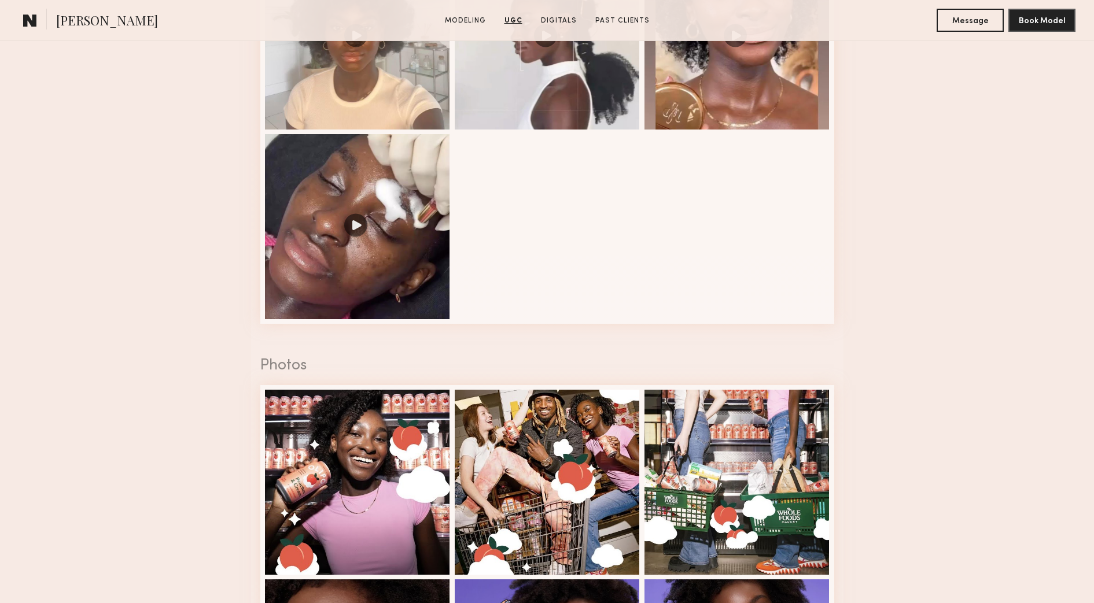
scroll to position [1807, 0]
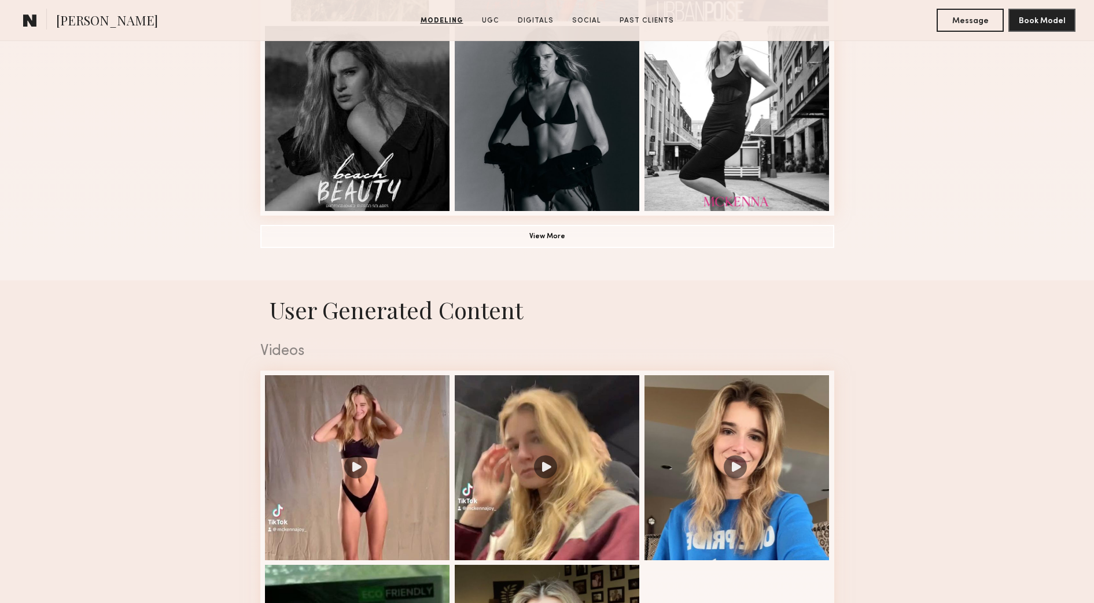
scroll to position [795, 0]
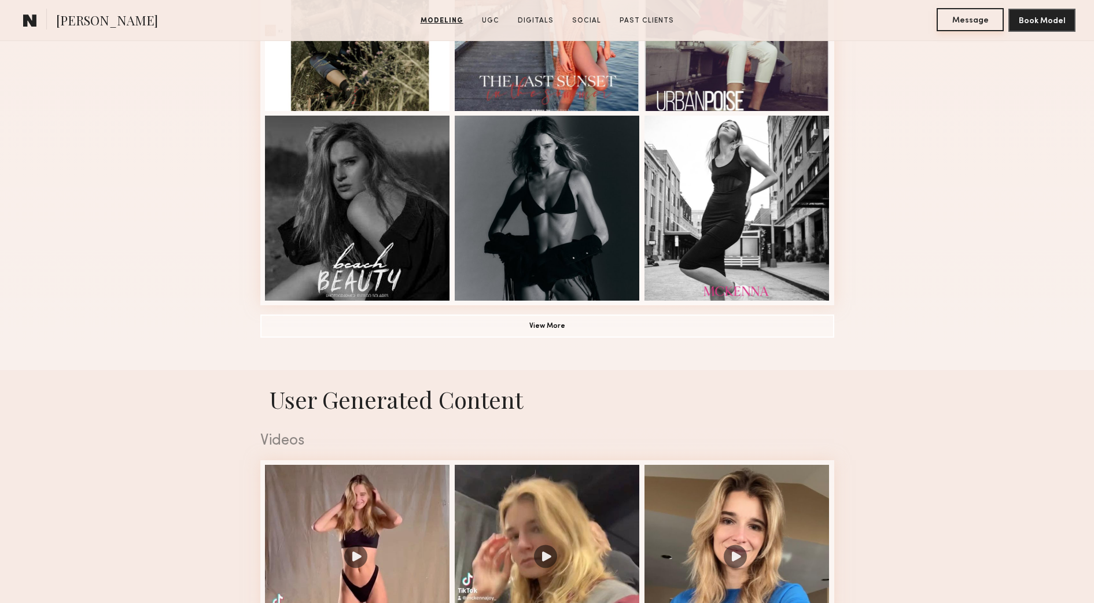
click at [970, 19] on button "Message" at bounding box center [969, 19] width 67 height 23
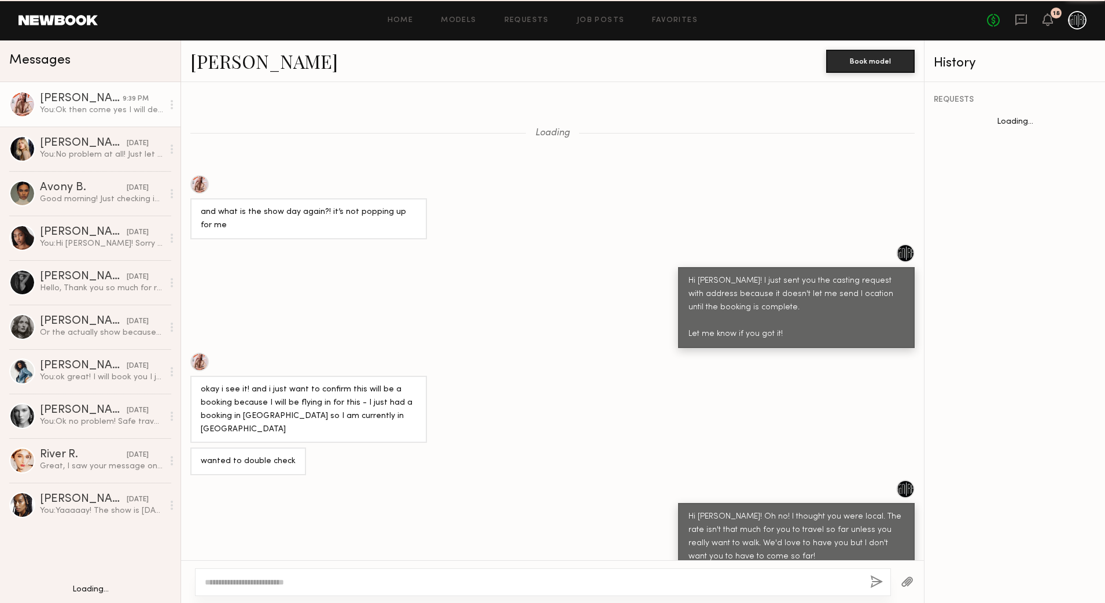
scroll to position [260, 0]
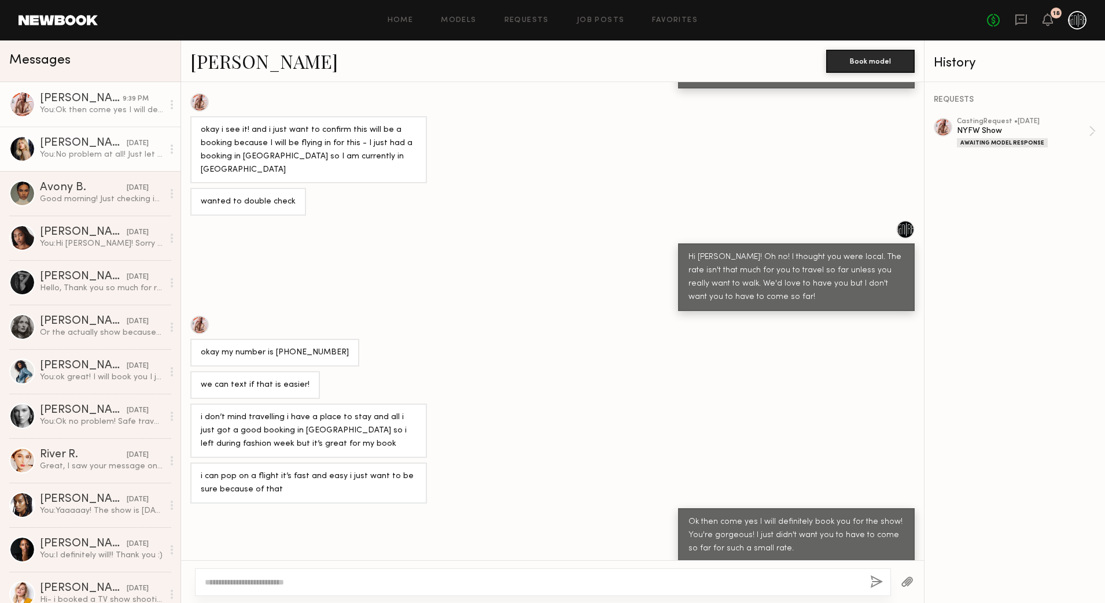
click at [63, 170] on link "Demi R. yesterday You: No problem at all! Just let me know what time you an swi…" at bounding box center [90, 149] width 180 height 45
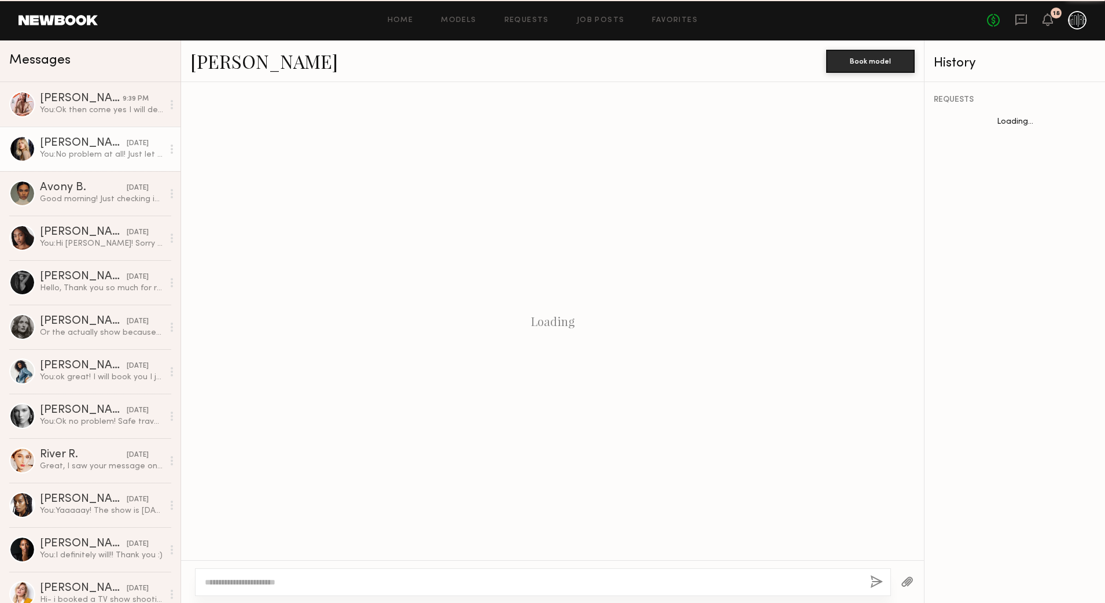
scroll to position [757, 0]
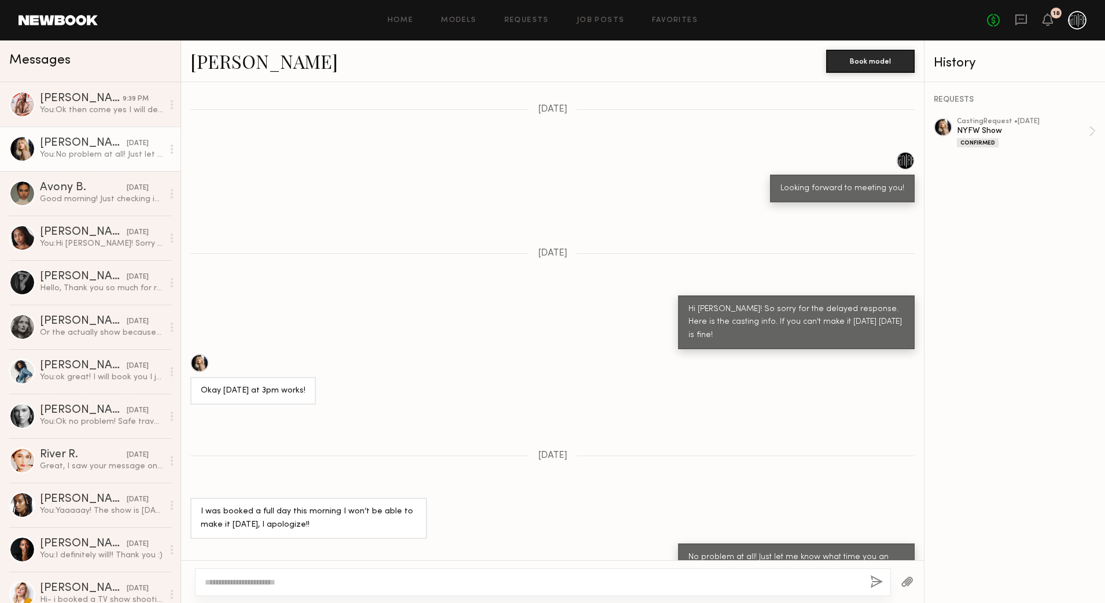
click at [78, 144] on div "[PERSON_NAME]" at bounding box center [83, 144] width 87 height 12
click at [229, 61] on link "[PERSON_NAME]" at bounding box center [263, 61] width 147 height 25
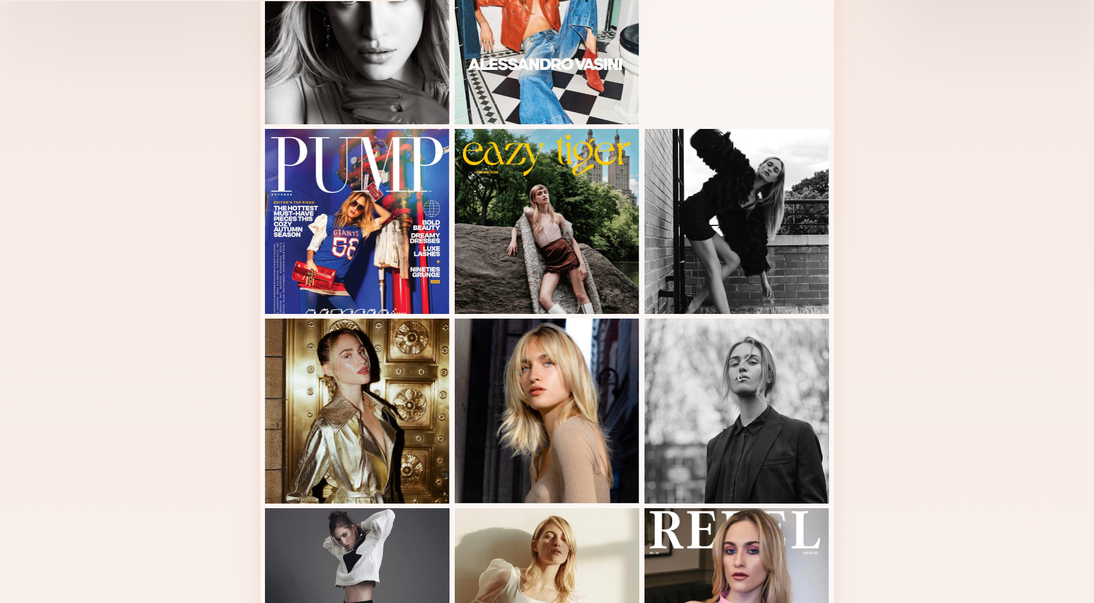
scroll to position [696, 0]
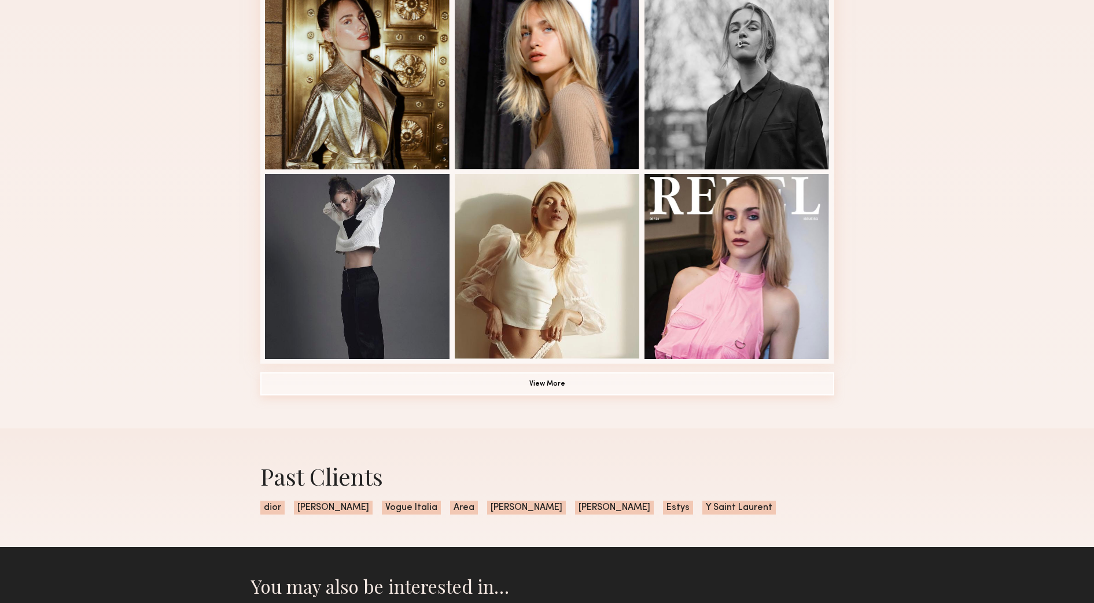
click at [503, 389] on button "View More" at bounding box center [547, 383] width 574 height 23
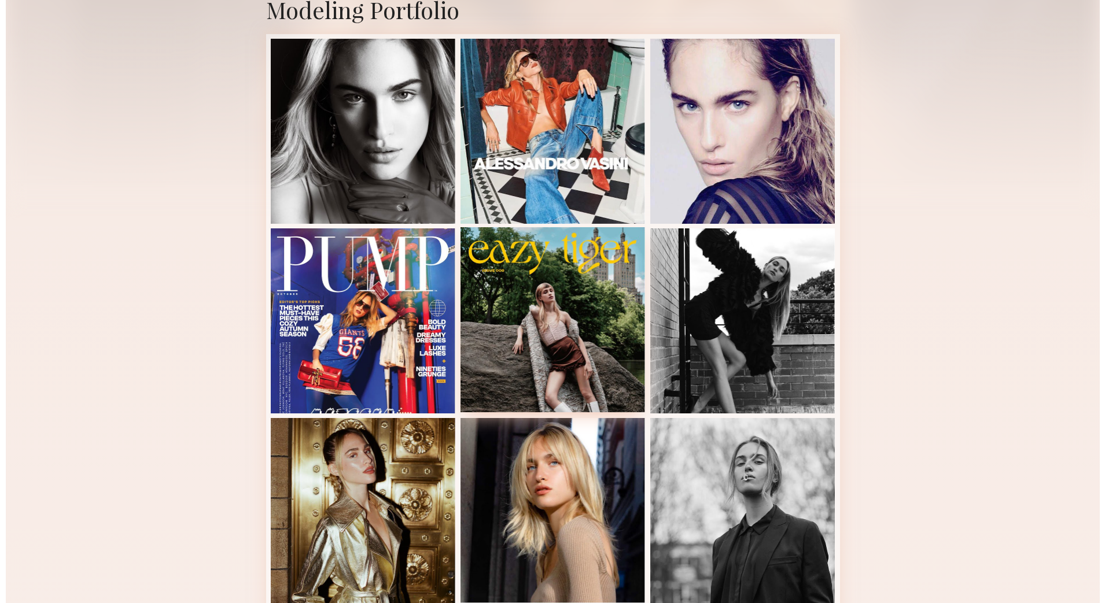
scroll to position [0, 0]
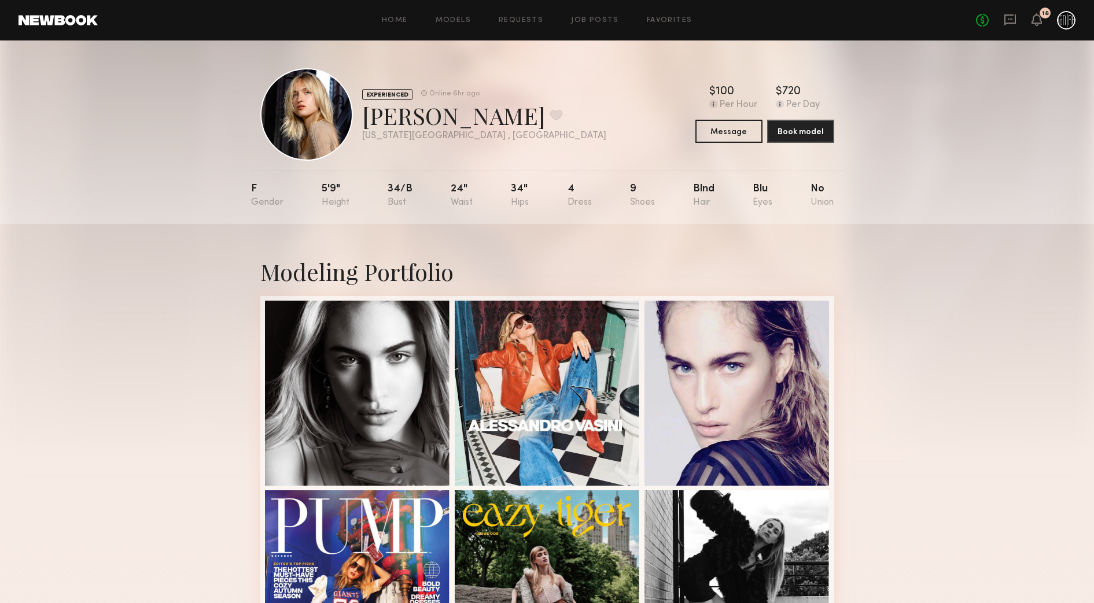
click at [1008, 12] on div "No fees up to $5,000 18" at bounding box center [1025, 20] width 99 height 19
click at [1008, 23] on icon at bounding box center [1010, 19] width 12 height 11
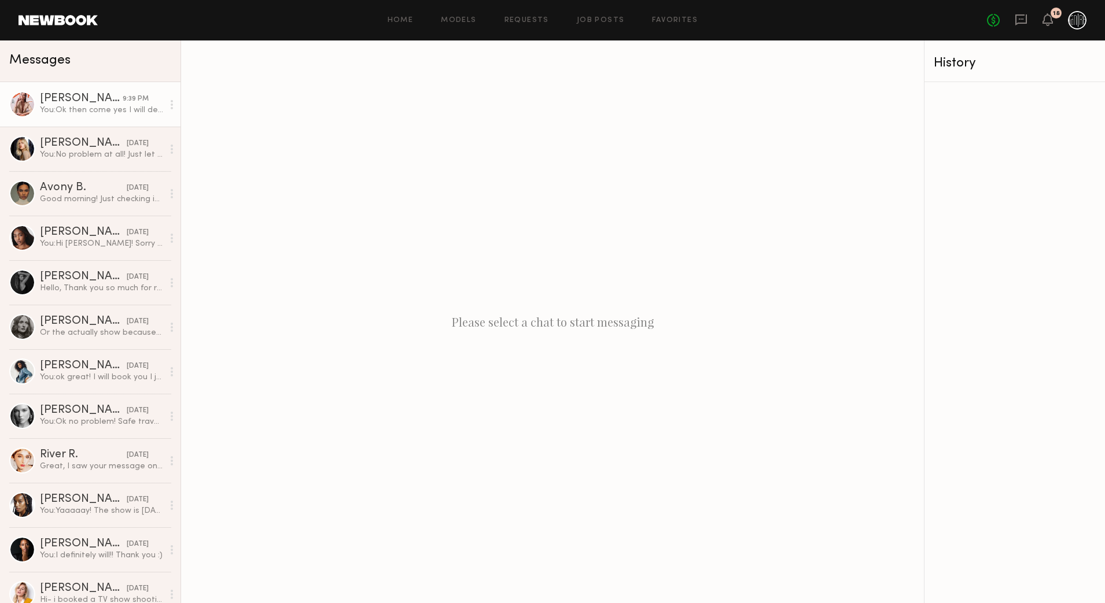
click at [54, 112] on div "You: Ok then come yes I will definitely book you for the show! You're gorgeous!…" at bounding box center [101, 110] width 123 height 11
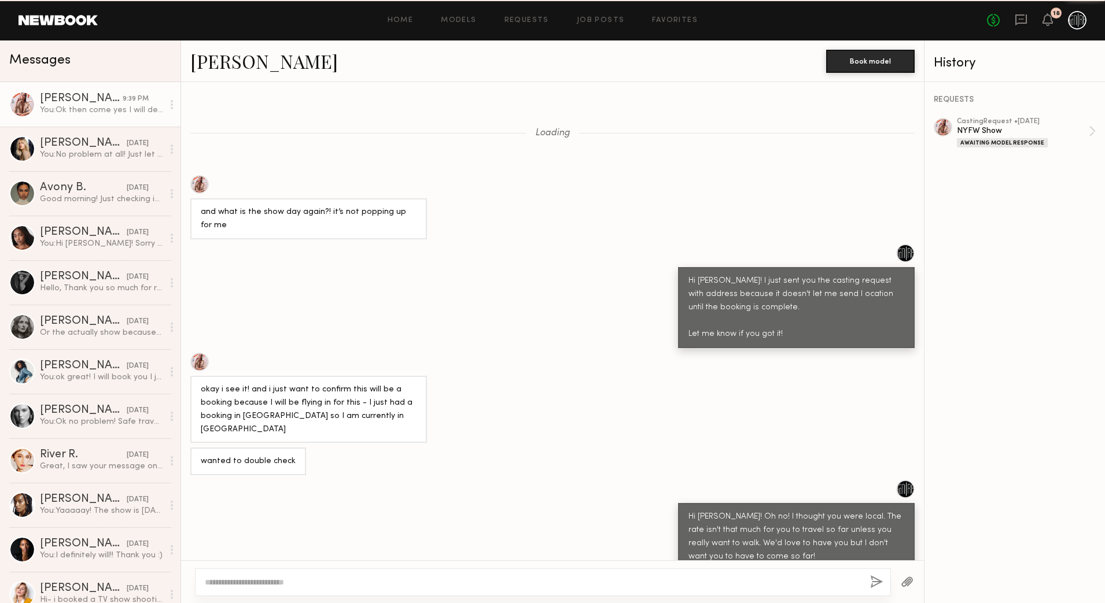
scroll to position [260, 0]
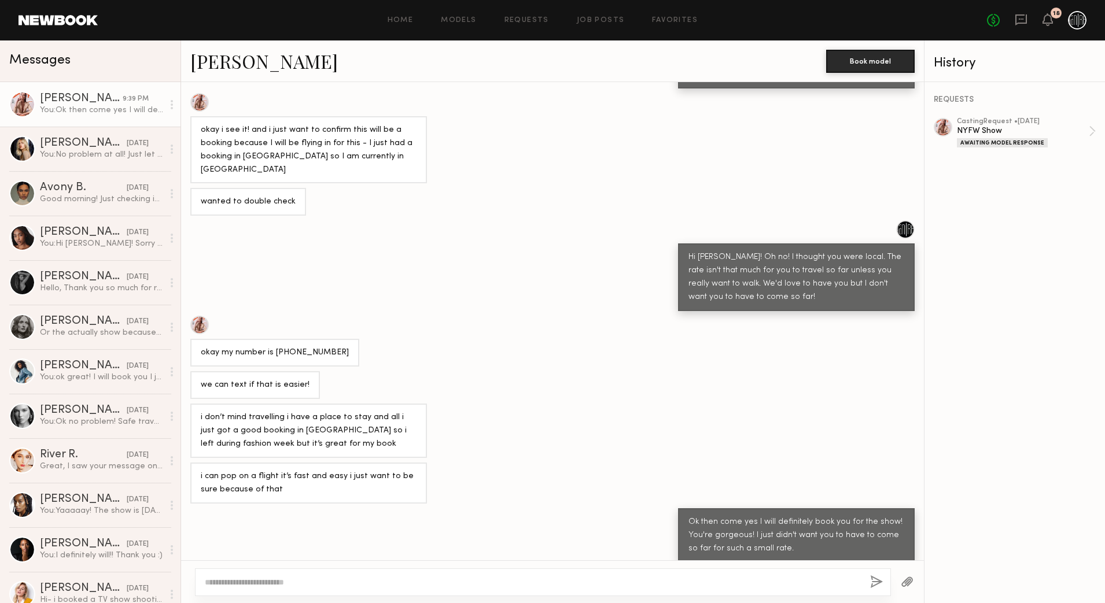
click at [272, 64] on link "[PERSON_NAME]" at bounding box center [263, 61] width 147 height 25
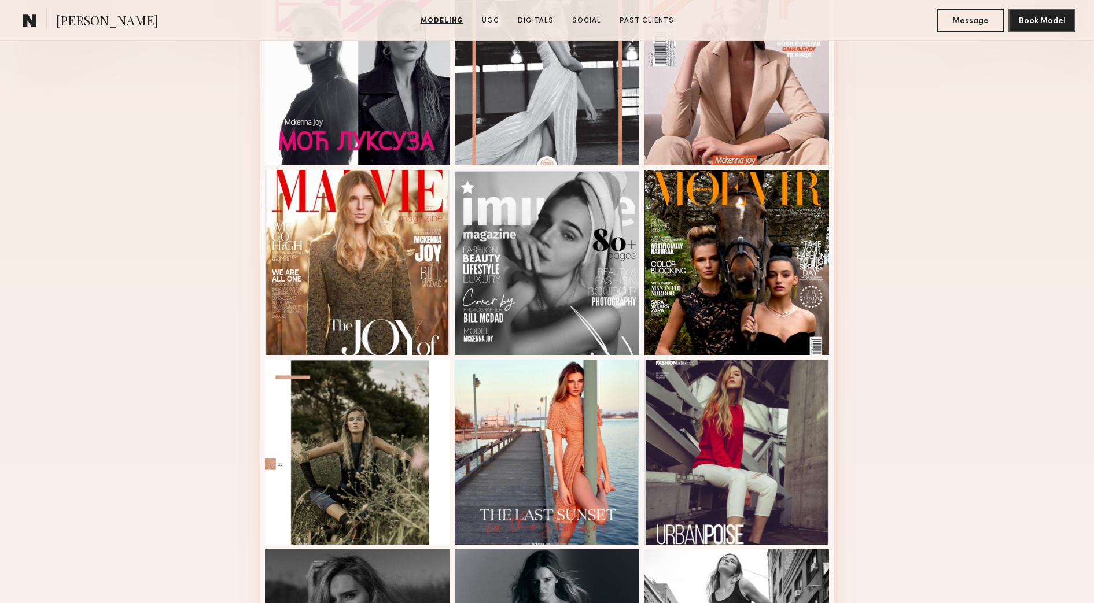
scroll to position [795, 0]
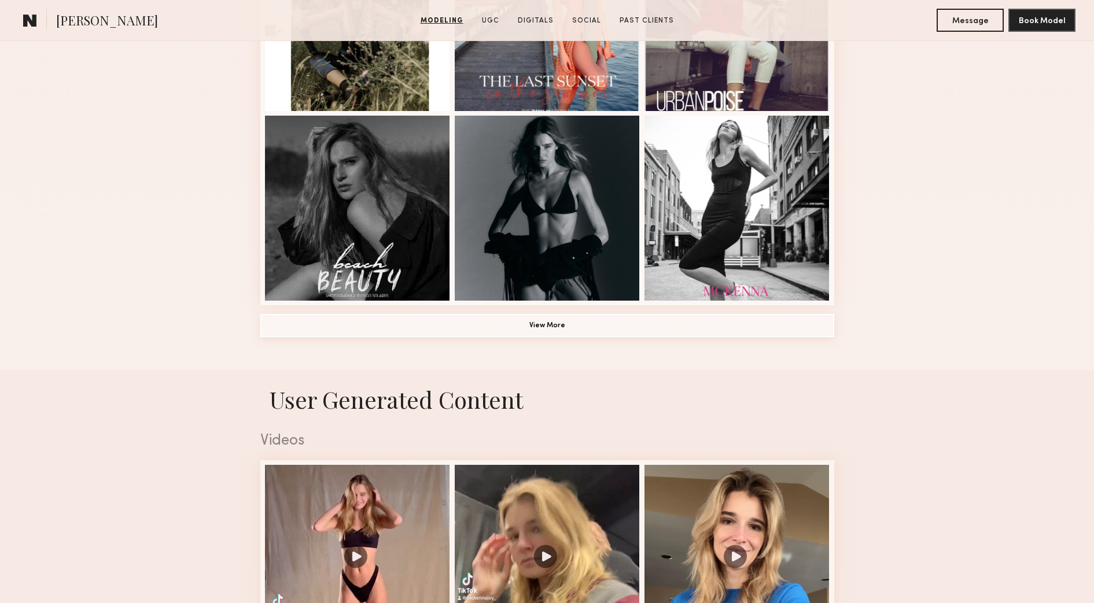
click at [497, 326] on button "View More" at bounding box center [547, 325] width 574 height 23
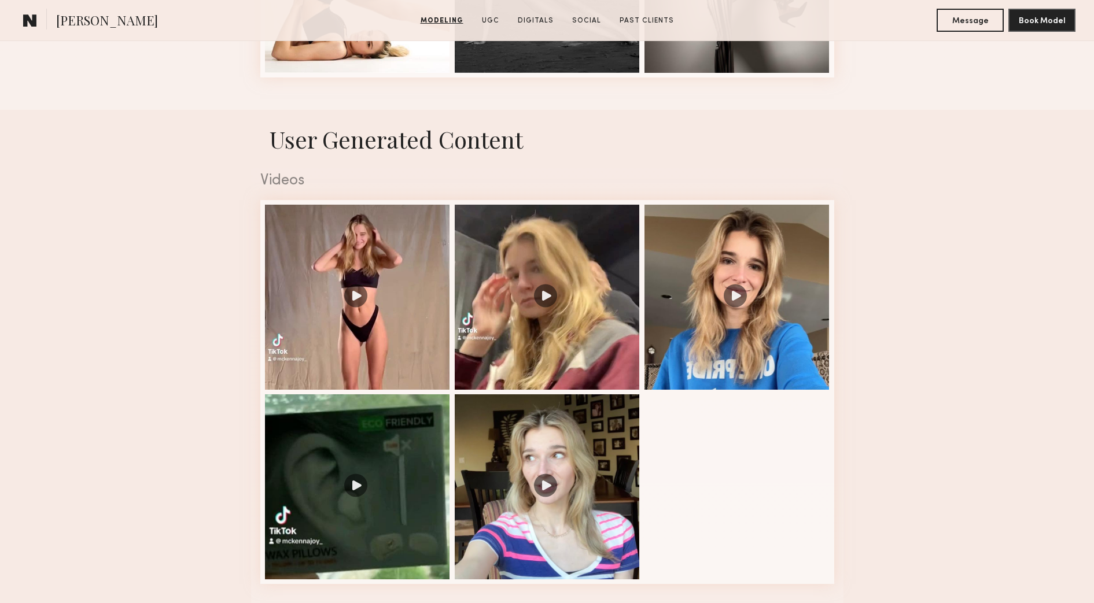
scroll to position [1807, 0]
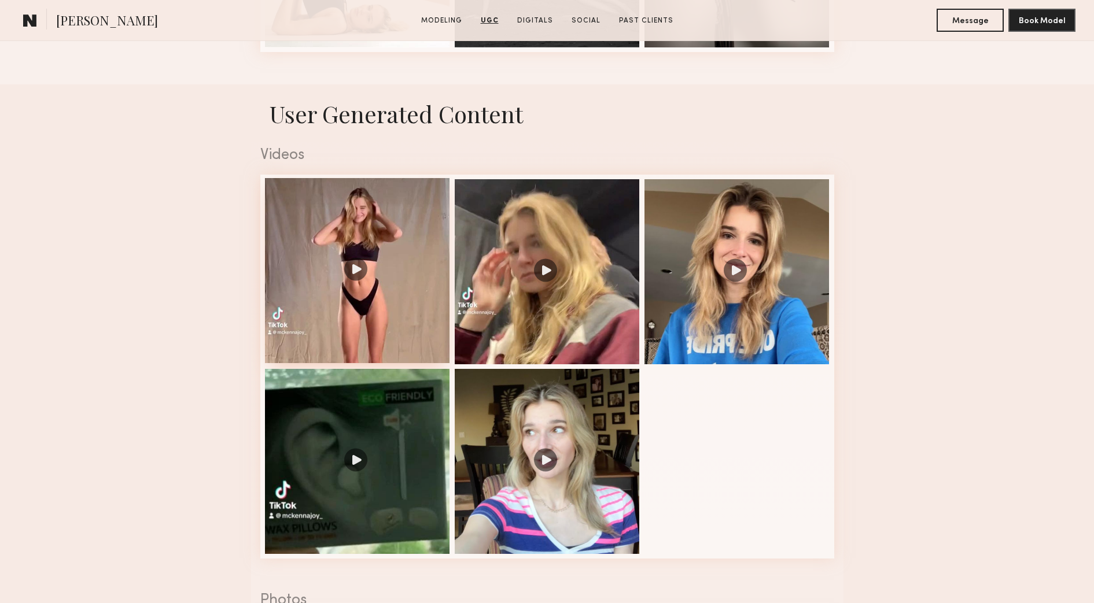
click at [407, 324] on div at bounding box center [357, 270] width 185 height 185
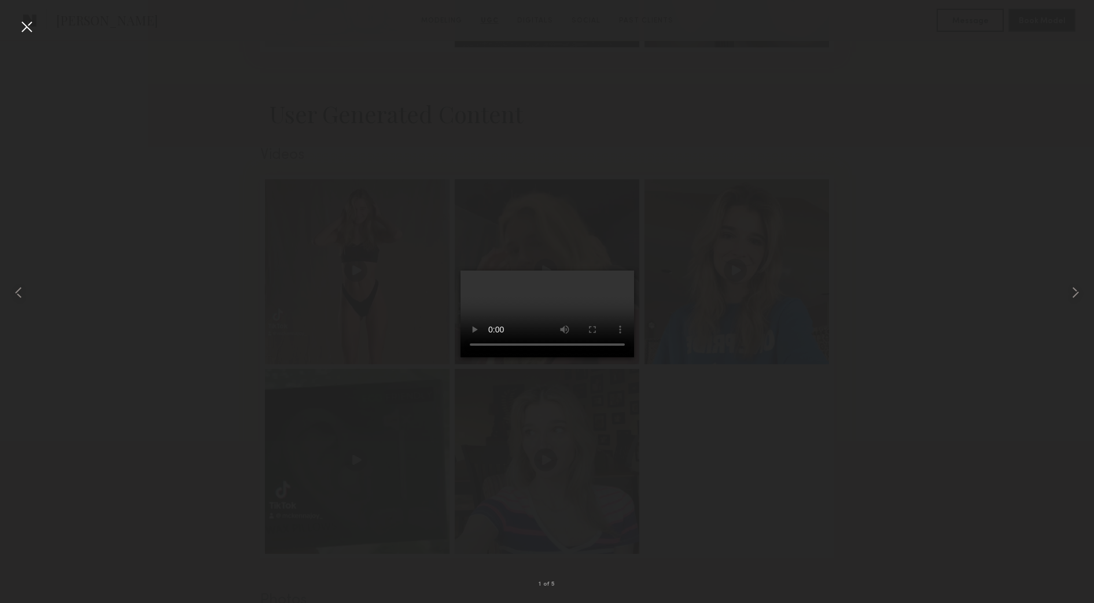
click at [20, 32] on div at bounding box center [26, 26] width 19 height 19
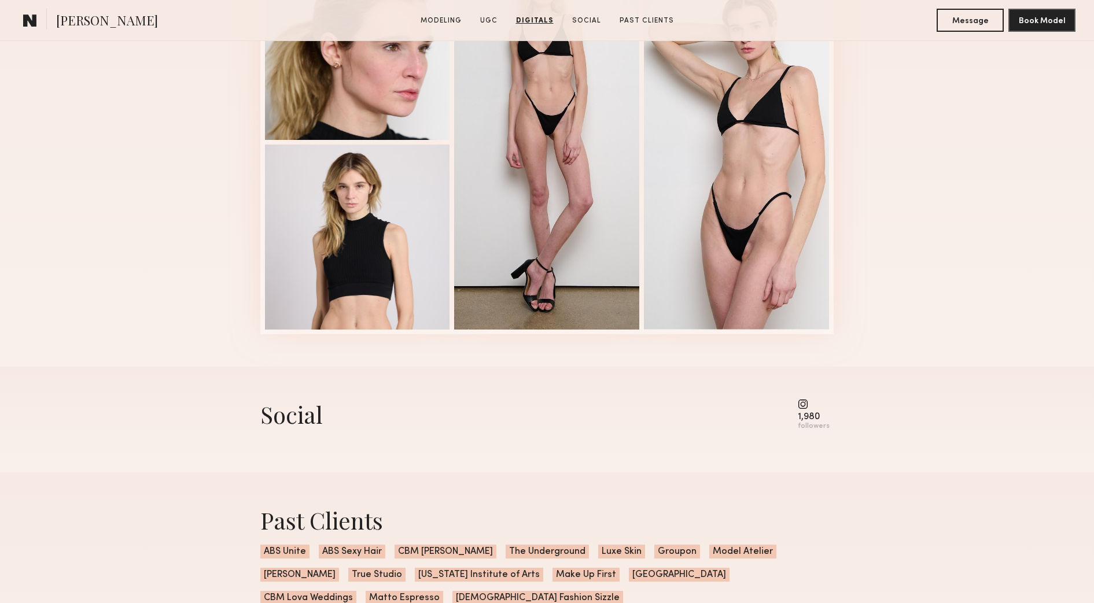
scroll to position [2819, 0]
